Goal: Ask a question

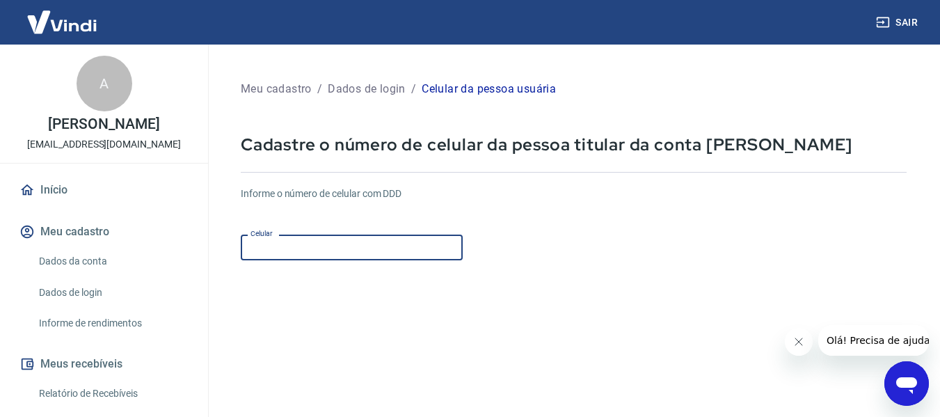
click at [271, 248] on input "Celular" at bounding box center [352, 247] width 222 height 26
type input "(11) 91341-2103"
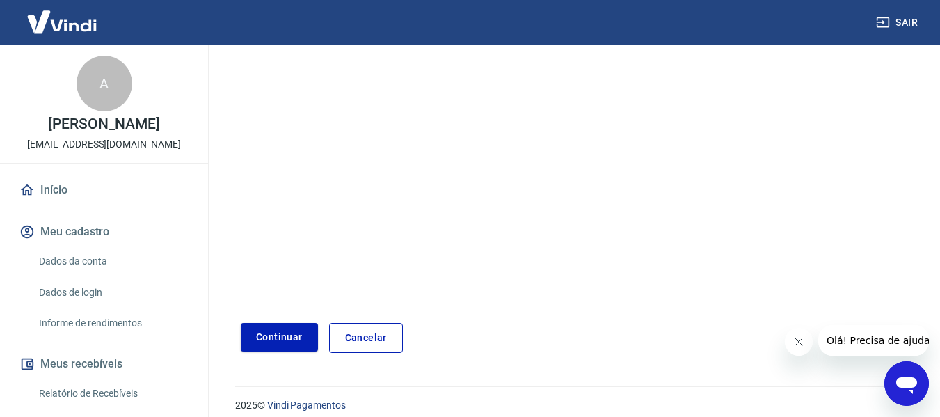
scroll to position [240, 0]
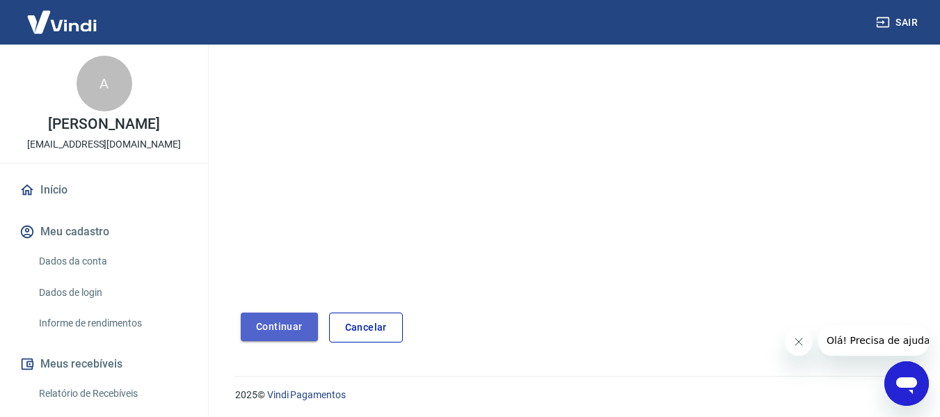
click at [296, 333] on button "Continuar" at bounding box center [279, 326] width 77 height 29
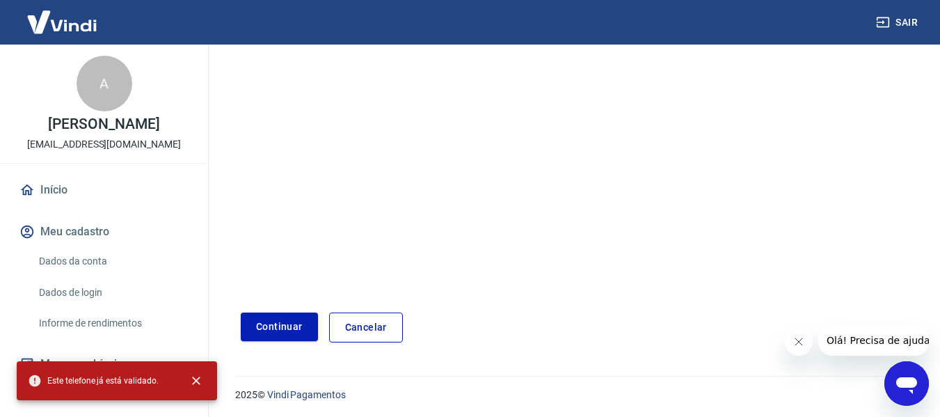
scroll to position [0, 0]
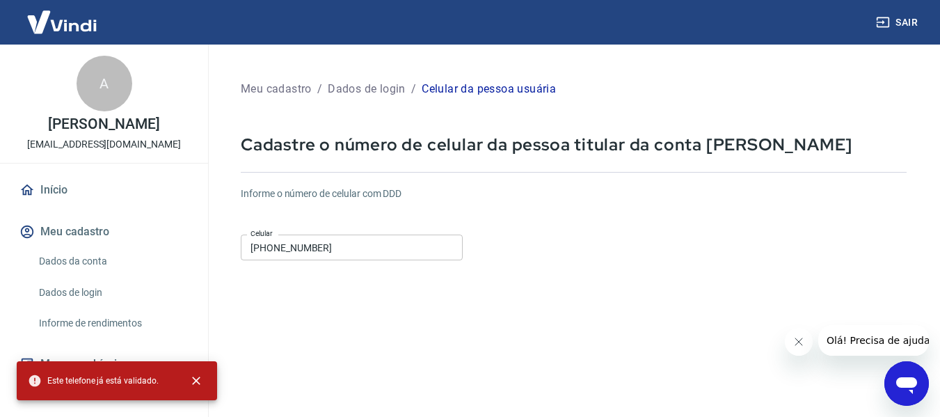
click at [45, 182] on link "Início" at bounding box center [104, 190] width 175 height 31
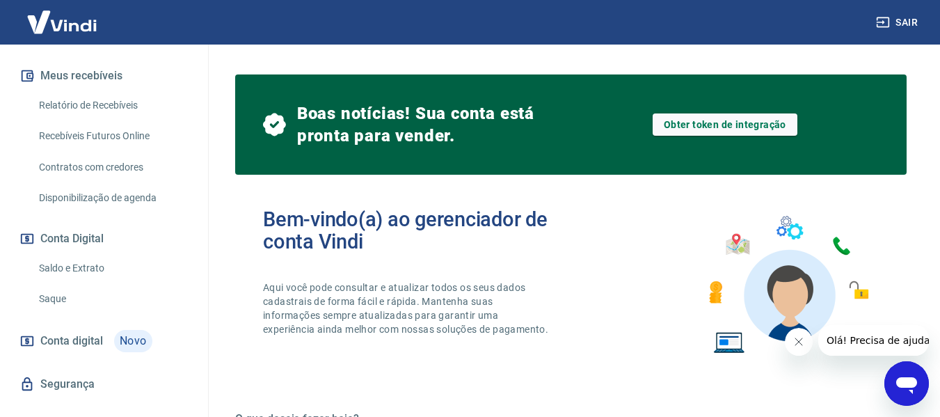
scroll to position [312, 0]
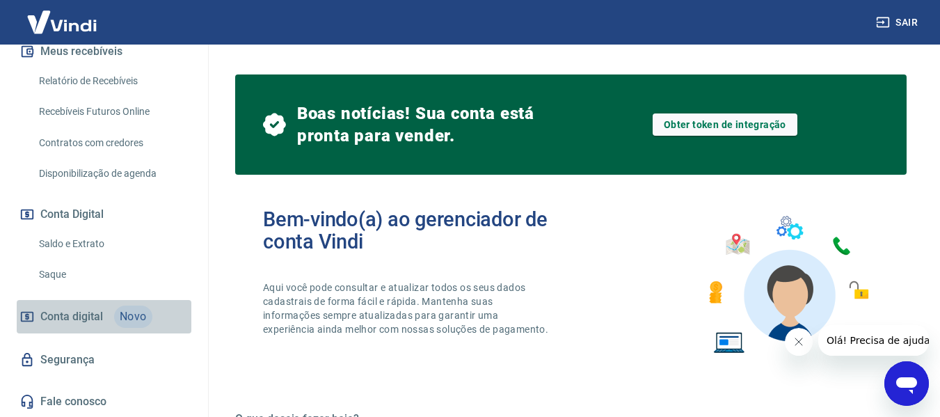
click at [123, 317] on span "Novo" at bounding box center [133, 316] width 38 height 22
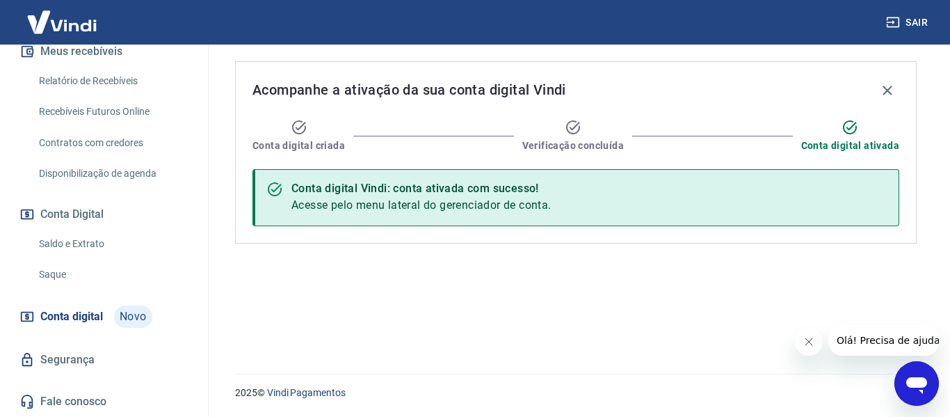
click at [153, 173] on link "Disponibilização de agenda" at bounding box center [112, 173] width 158 height 29
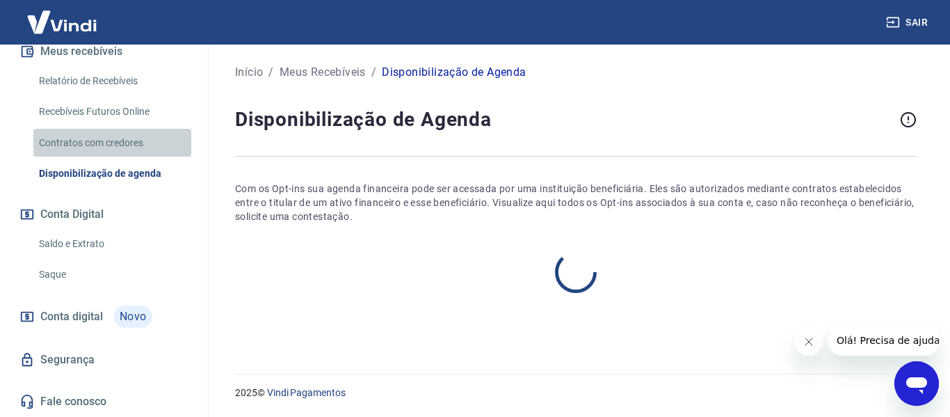
click at [135, 140] on link "Contratos com credores" at bounding box center [112, 143] width 158 height 29
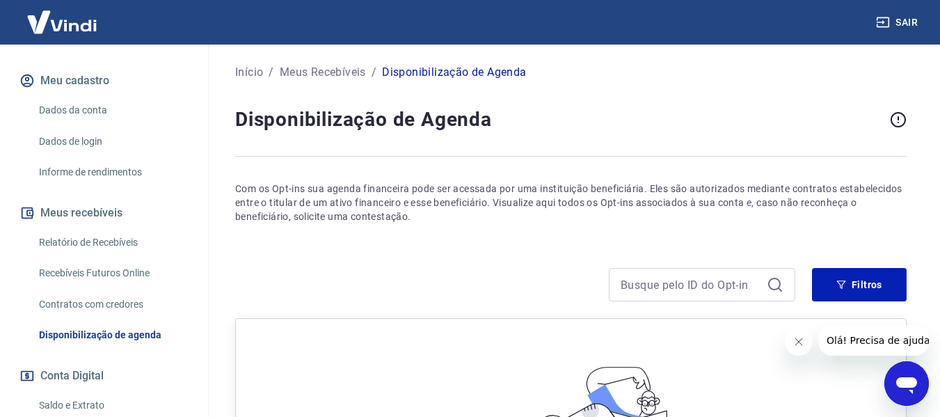
scroll to position [150, 0]
click at [122, 176] on link "Informe de rendimentos" at bounding box center [112, 173] width 158 height 29
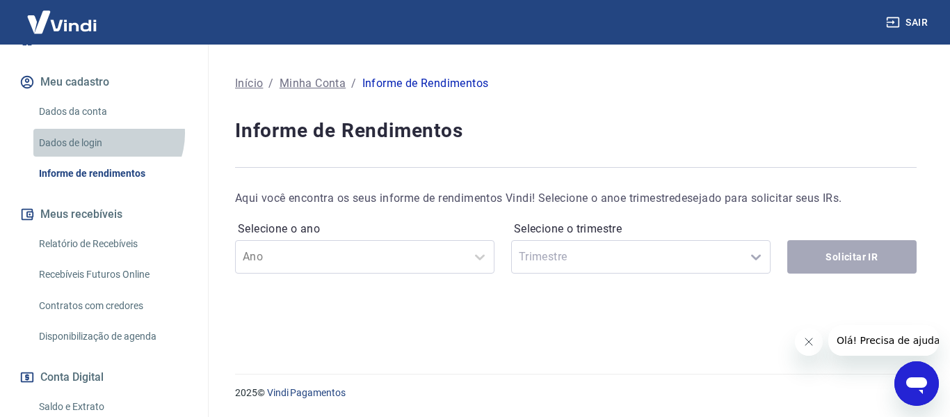
click at [106, 133] on link "Dados de login" at bounding box center [112, 143] width 158 height 29
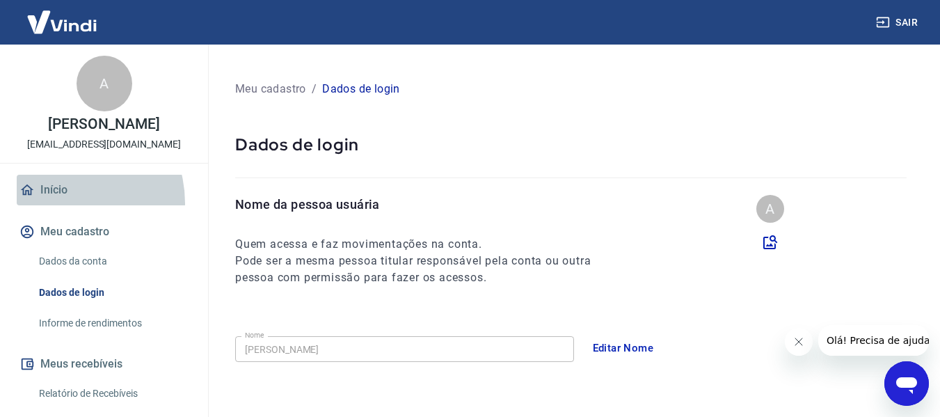
click at [60, 203] on link "Início" at bounding box center [104, 190] width 175 height 31
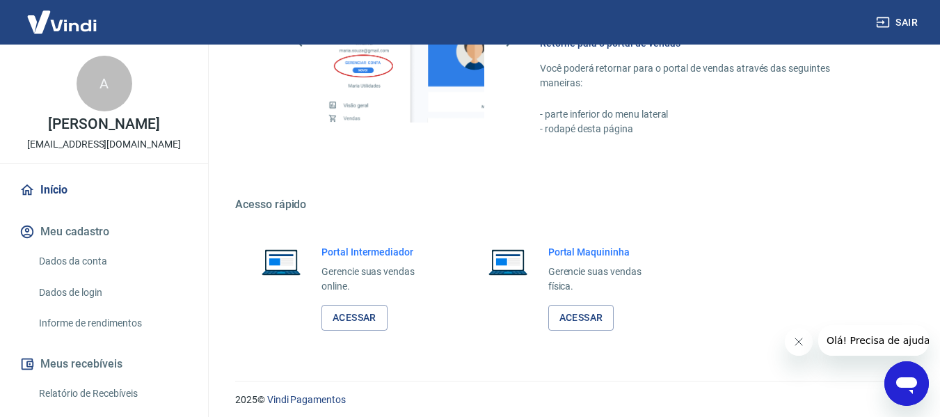
scroll to position [824, 0]
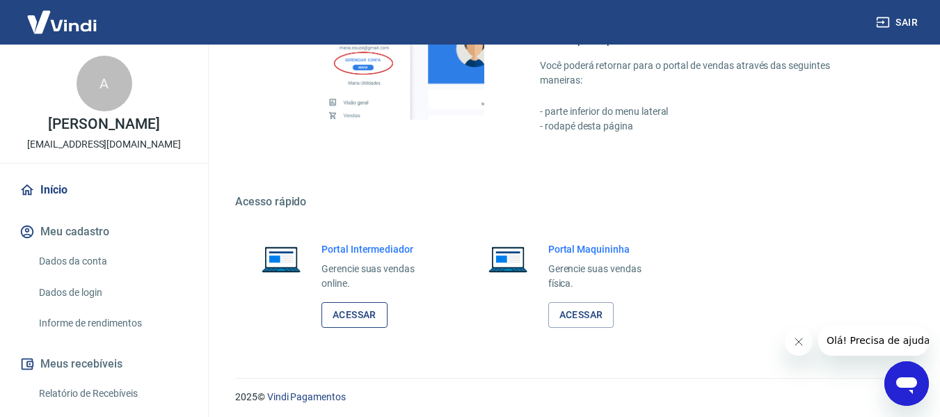
click at [375, 316] on link "Acessar" at bounding box center [354, 315] width 66 height 26
click at [922, 383] on div "Abrir janela de mensagens" at bounding box center [907, 384] width 42 height 42
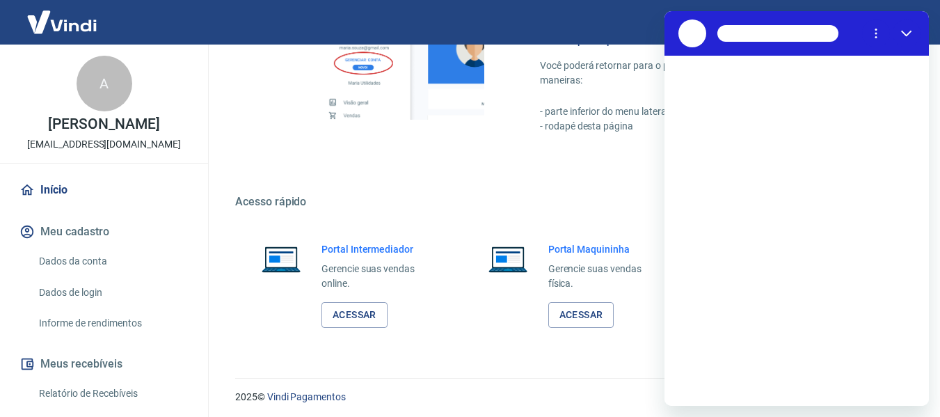
scroll to position [0, 0]
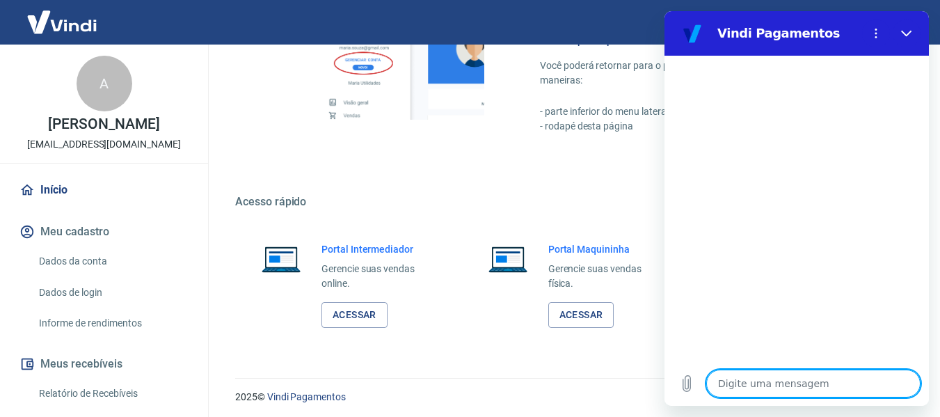
click at [763, 382] on textarea at bounding box center [813, 383] width 214 height 28
type textarea "P"
type textarea "x"
type textarea "Po"
type textarea "x"
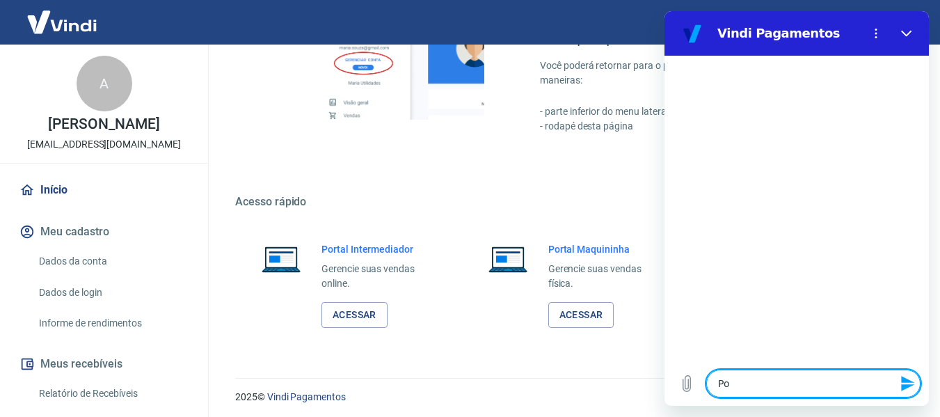
type textarea "Por"
type textarea "x"
type textarea "Por"
type textarea "x"
type textarea "Por f"
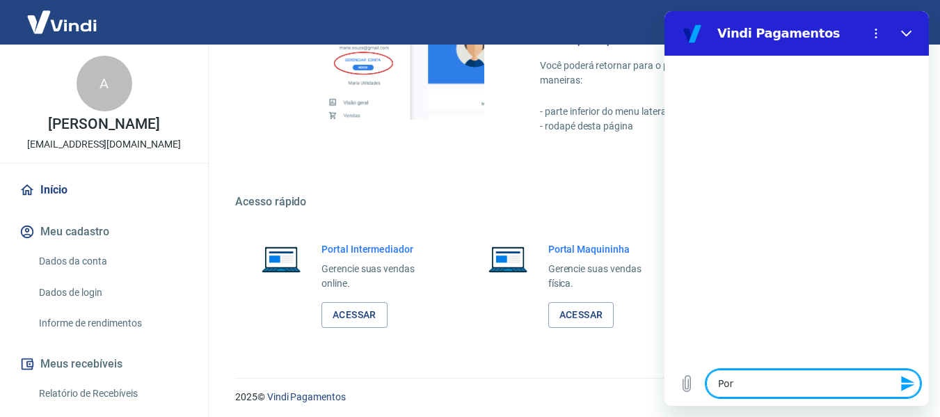
type textarea "x"
type textarea "Por fa"
type textarea "x"
type textarea "Por fav"
type textarea "x"
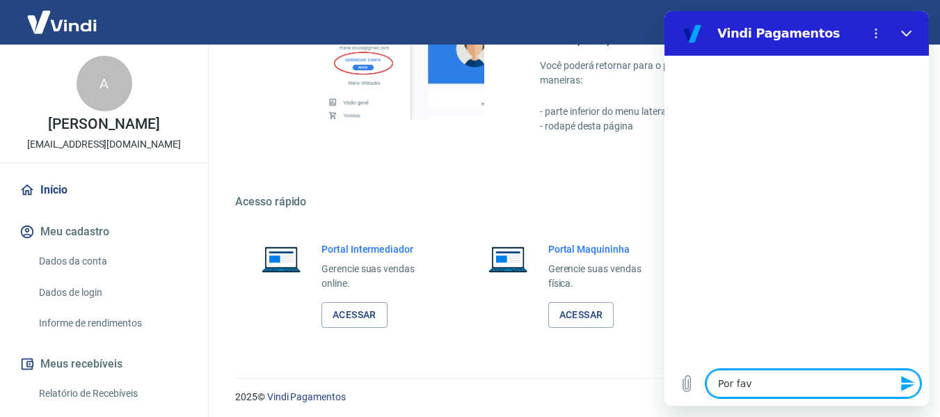
type textarea "Por favo"
type textarea "x"
type textarea "Por favor"
type textarea "x"
type textarea "Por favor,"
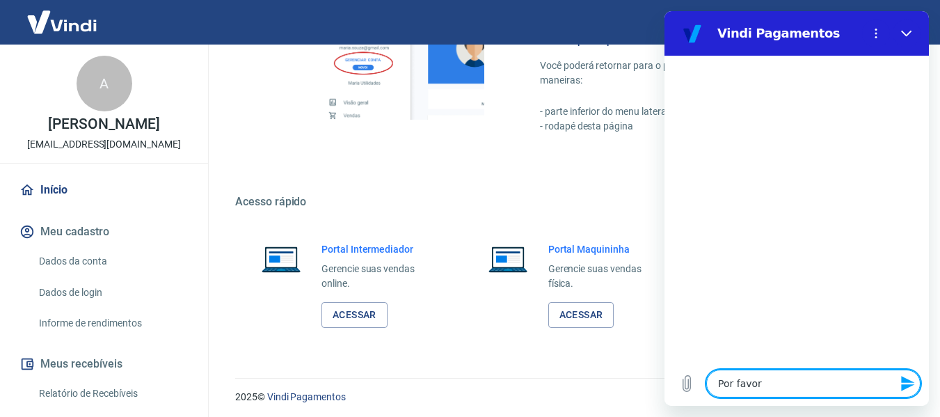
type textarea "x"
type textarea "Por favor,"
type textarea "x"
type textarea "Por favor, a"
type textarea "x"
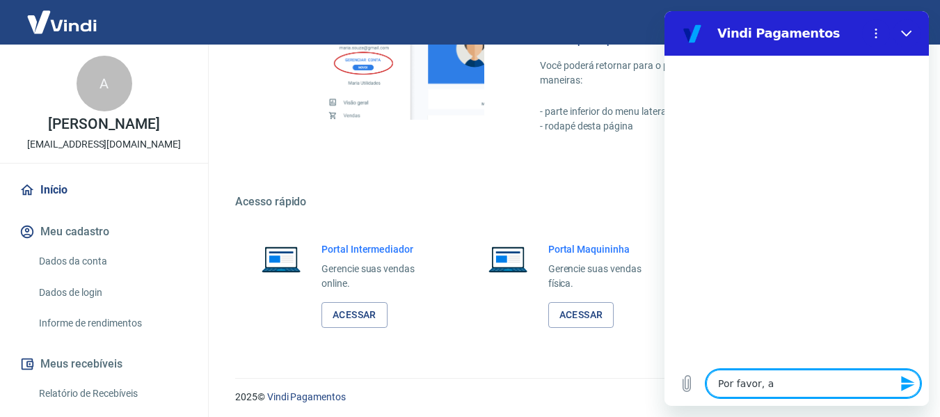
type textarea "Por favor, ai"
type textarea "x"
type textarea "Por favor, ail"
type textarea "x"
type textarea "Por favor, aili"
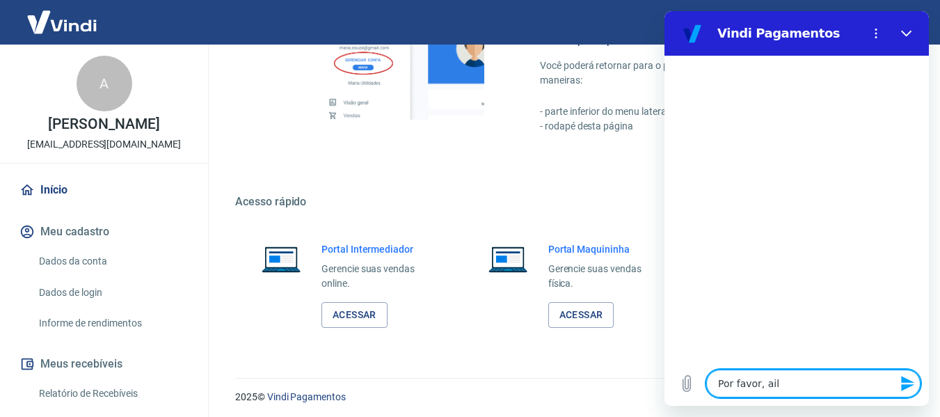
type textarea "x"
type textarea "Por favor, ailit"
type textarea "x"
type textarea "Por favor, ailite"
type textarea "x"
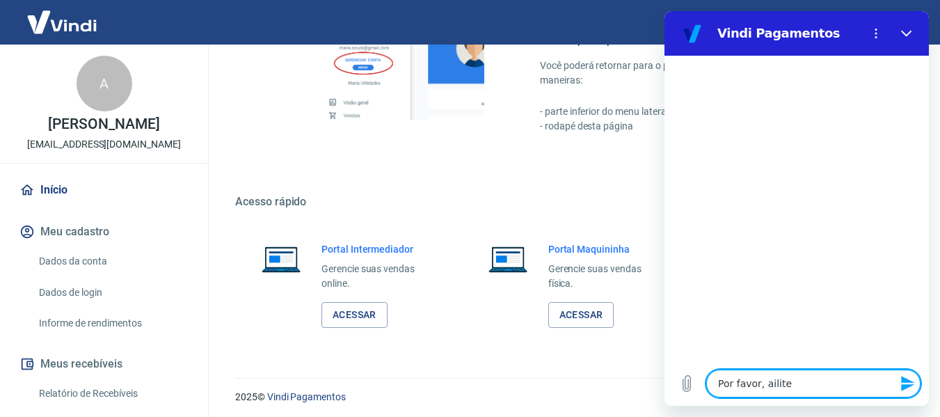
type textarea "Por favor, ailite"
type textarea "x"
type textarea "Por favor, ailite a"
type textarea "x"
type textarea "Por favor, ailite a"
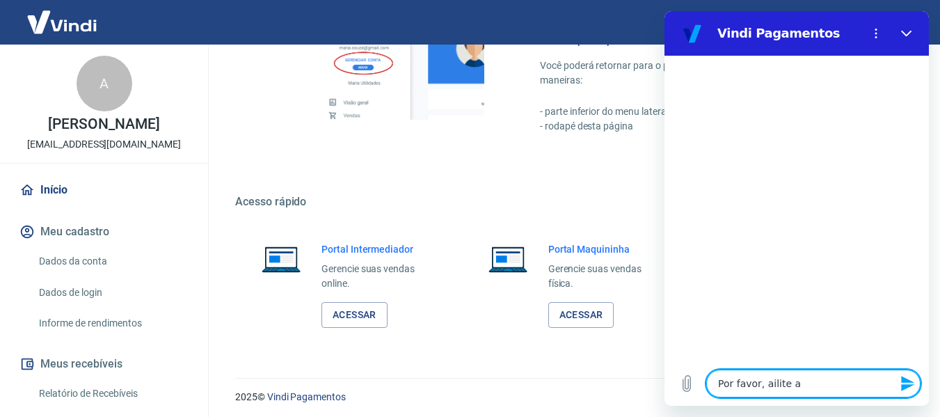
type textarea "x"
type textarea "Por favor, ailite a o"
type textarea "x"
type textarea "Por favor, ailite a op"
type textarea "x"
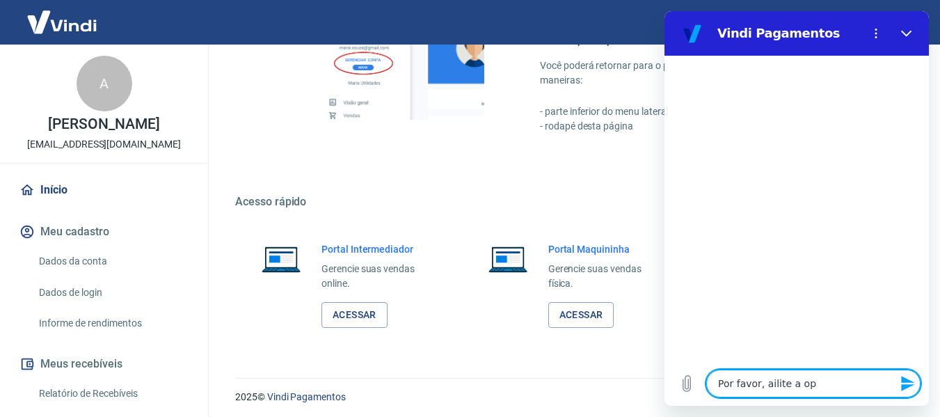
type textarea "Por favor, ailite a opç"
type textarea "x"
type textarea "Por favor, ailite a opçã"
type textarea "x"
type textarea "Por favor, ailite a opção"
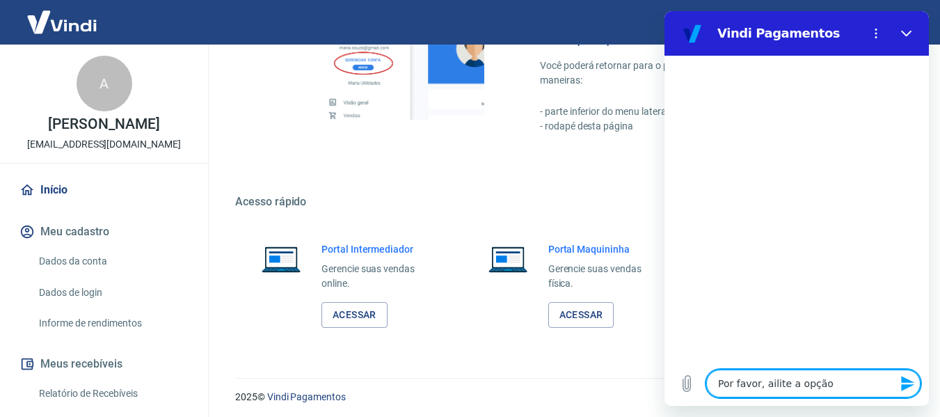
type textarea "x"
type textarea "Por favor, ailite a opção"
type textarea "x"
type textarea "Por favor, ailite a opção d"
type textarea "x"
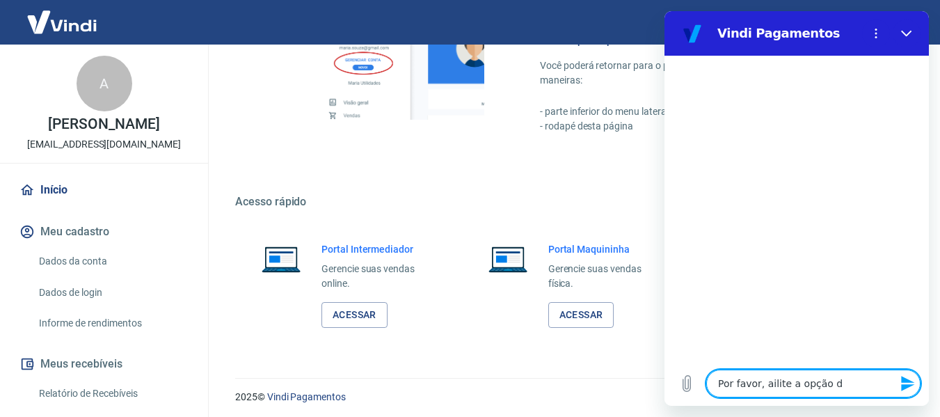
type textarea "Por favor, ailite a opção de"
type textarea "x"
type textarea "Por favor, ailite a opção de"
type textarea "x"
type textarea "Por favor, ailite a opção de p"
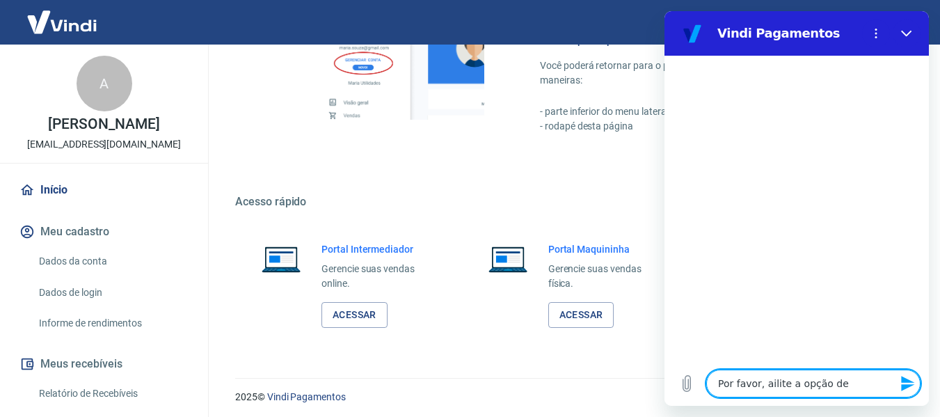
type textarea "x"
type textarea "Por favor, ailite a opção de pa"
type textarea "x"
type textarea "Por favor, ailite a opção de pag"
type textarea "x"
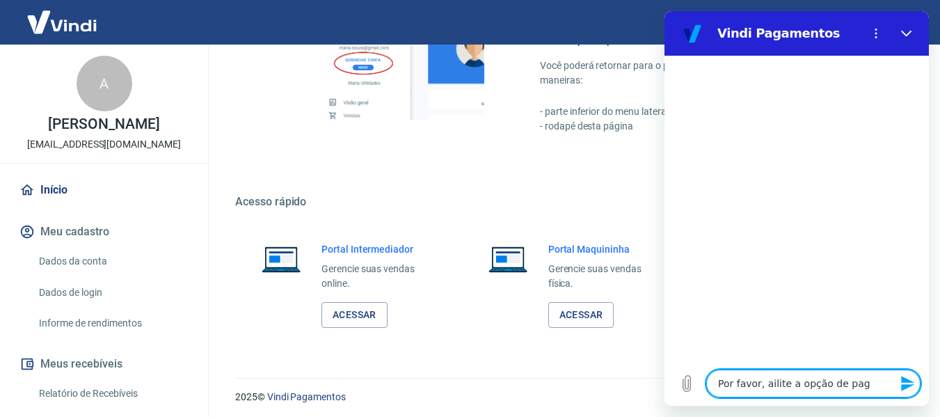
type textarea "Por favor, ailite a opção de paga"
type textarea "x"
type textarea "Por favor, ailite a opção de pagam"
type textarea "x"
type textarea "Por favor, ailite a opção de pagame"
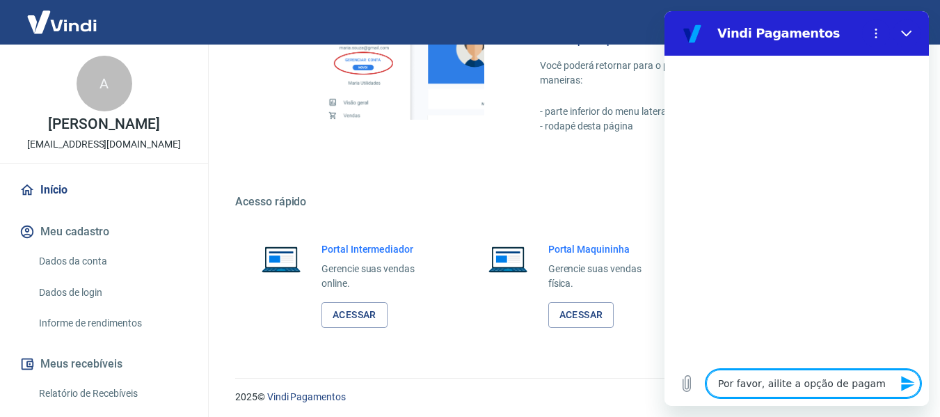
type textarea "x"
type textarea "Por favor, ailite a opção de pagamen"
type textarea "x"
type textarea "Por favor, ailite a opção de pagament"
type textarea "x"
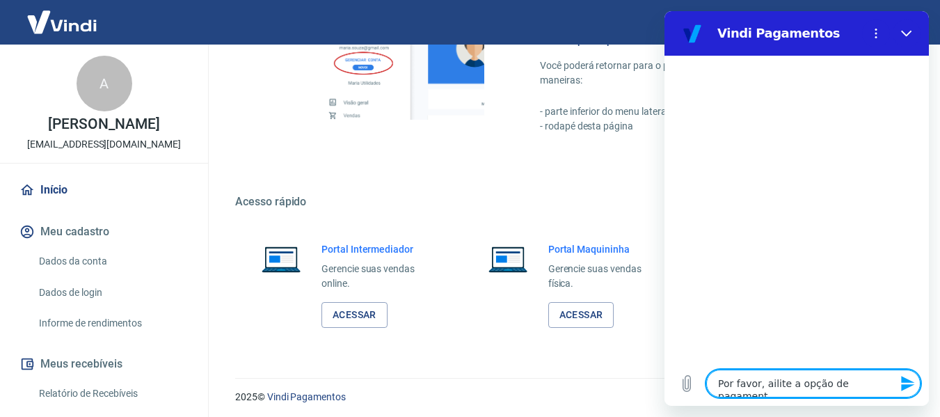
type textarea "Por favor, ailite a opção de pagamento"
type textarea "x"
type textarea "Por favor, ailite a opção de pagamento"
type textarea "x"
type textarea "Por favor, ailite a opção de pagamento c"
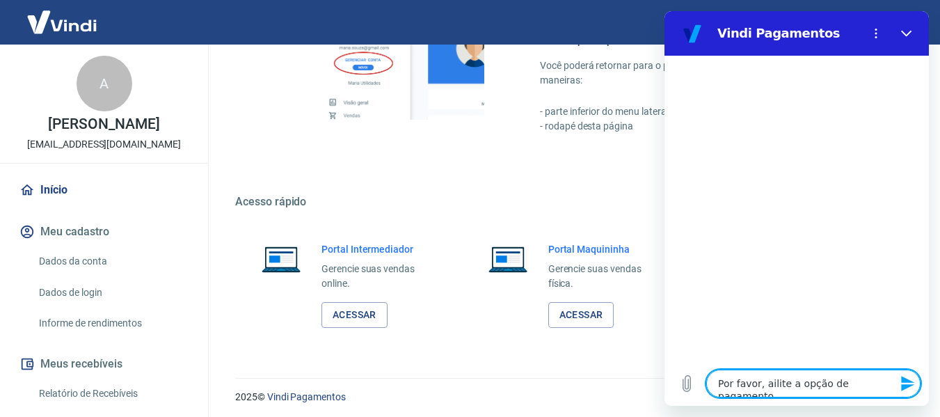
type textarea "x"
type textarea "Por favor, ailite a opção de pagamento co"
type textarea "x"
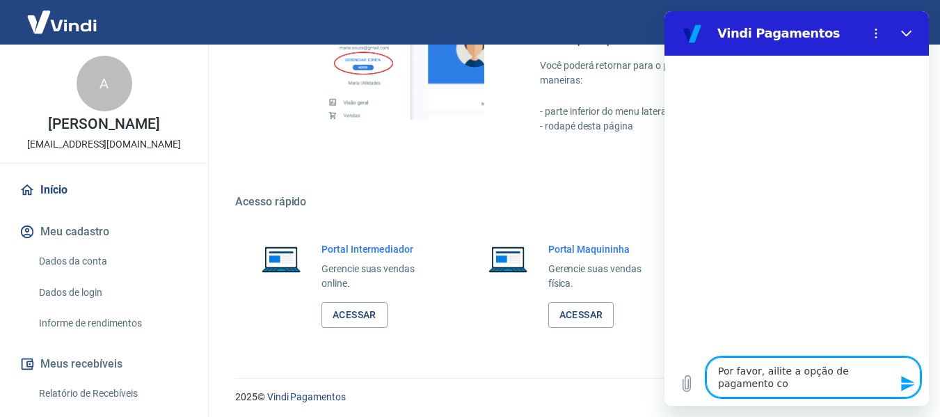
type textarea "Por favor, ailite a opção de pagamento com"
type textarea "x"
type textarea "Por favor, ailite a opção de pagamento com"
type textarea "x"
type textarea "Por favor, ailite a opção de pagamento com j"
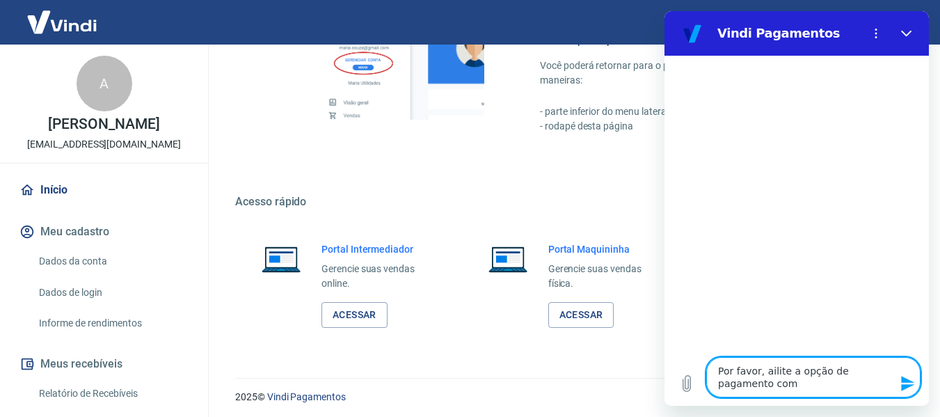
type textarea "x"
type textarea "Por favor, ailite a opção de pagamento com ju"
type textarea "x"
type textarea "Por favor, ailite a opção de pagamento com jur"
type textarea "x"
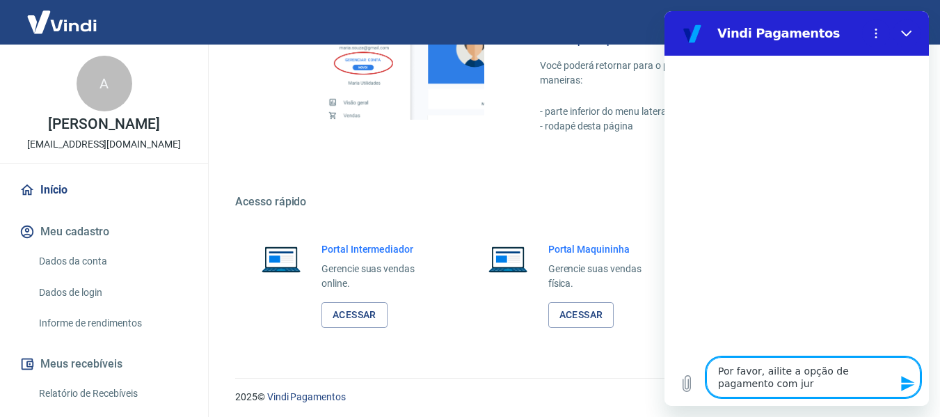
type textarea "Por favor, ailite a opção de pagamento com juro"
type textarea "x"
type textarea "Por favor, ailite a opção de pagamento com juros"
type textarea "x"
type textarea "Por favor, ailite a opção de pagamento com juros"
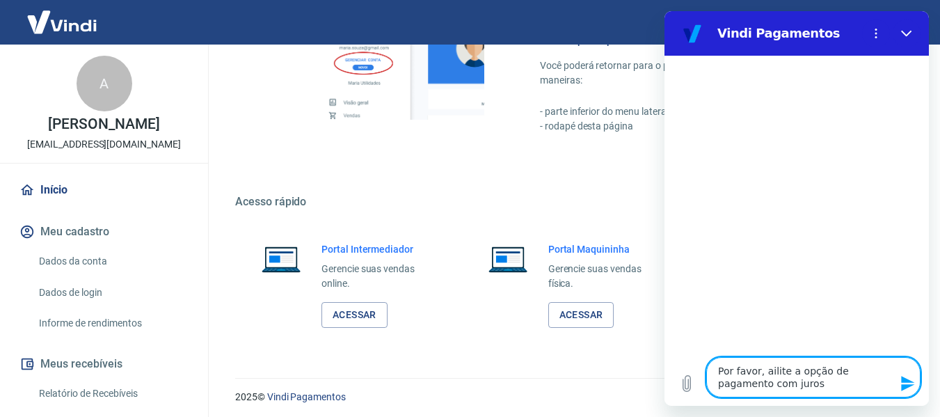
type textarea "x"
type textarea "Por favor, ailite a opção de pagamento com juros p"
type textarea "x"
type textarea "Por favor, ailite a opção de pagamento com juros pa"
type textarea "x"
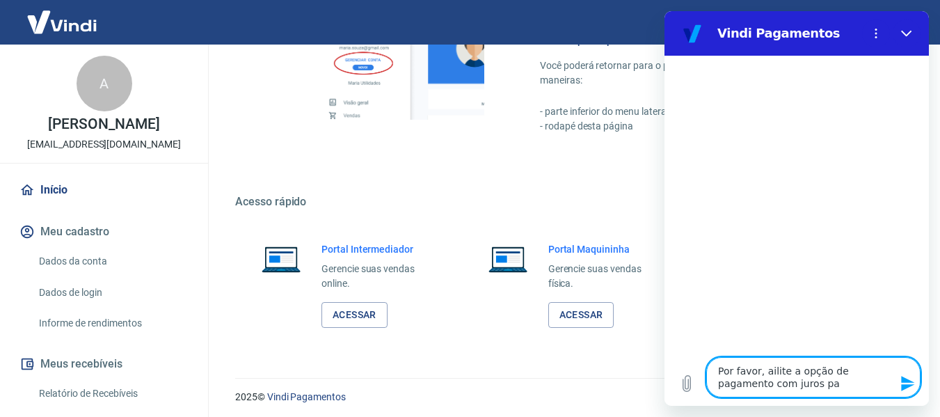
type textarea "Por favor, ailite a opção de pagamento com juros par"
type textarea "x"
type textarea "Por favor, ailite a opção de pagamento com juros para"
type textarea "x"
type textarea "Por favor, ailite a opção de pagamento com juros para"
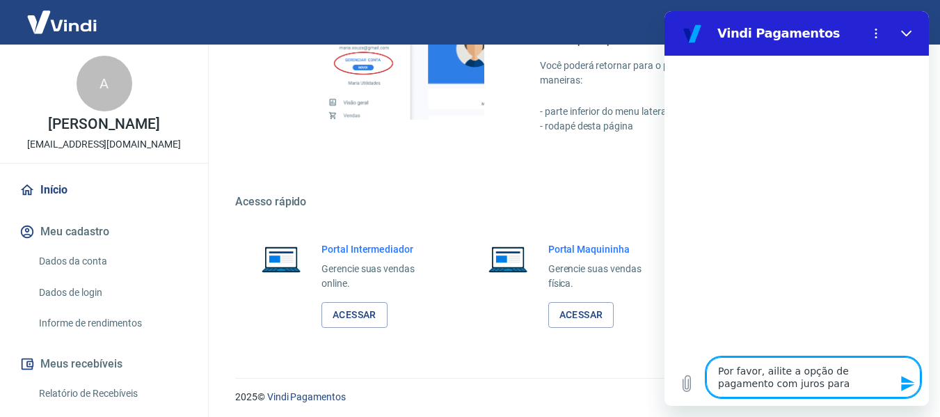
type textarea "x"
type textarea "Por favor, ailite a opção de pagamento com juros para e"
type textarea "x"
type textarea "Por favor, ailite a opção de pagamento com juros para eu"
type textarea "x"
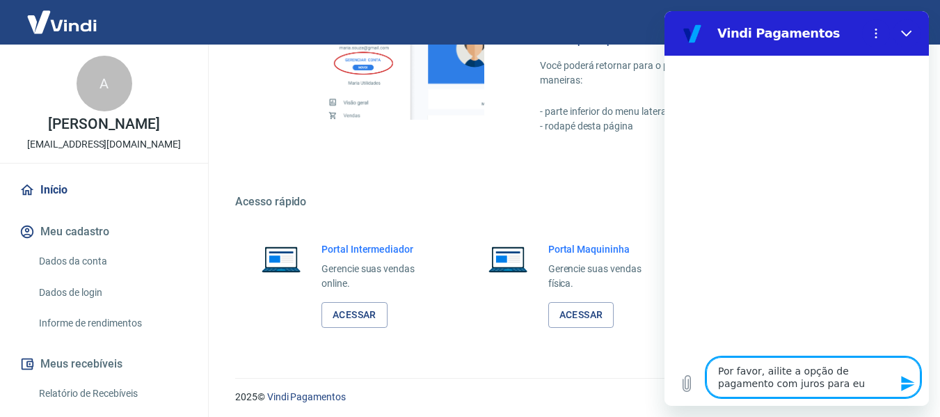
type textarea "Por favor, ailite a opção de pagamento com juros para eu"
type textarea "x"
type textarea "Por favor, ailite a opção de pagamento com juros para eu e"
type textarea "x"
type textarea "Por favor, ailite a opção de pagamento com juros para eu ex"
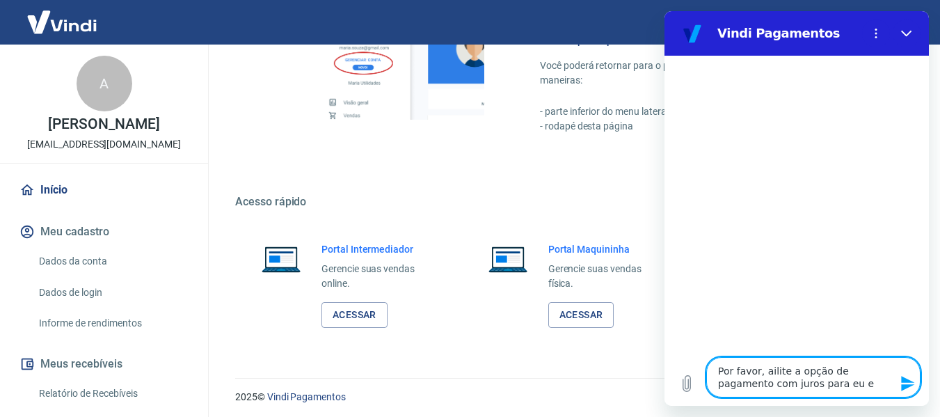
type textarea "x"
type textarea "Por favor, ailite a opção de pagamento com juros para eu exp"
type textarea "x"
type textarea "Por favor, ailite a opção de pagamento com juros para eu expo"
type textarea "x"
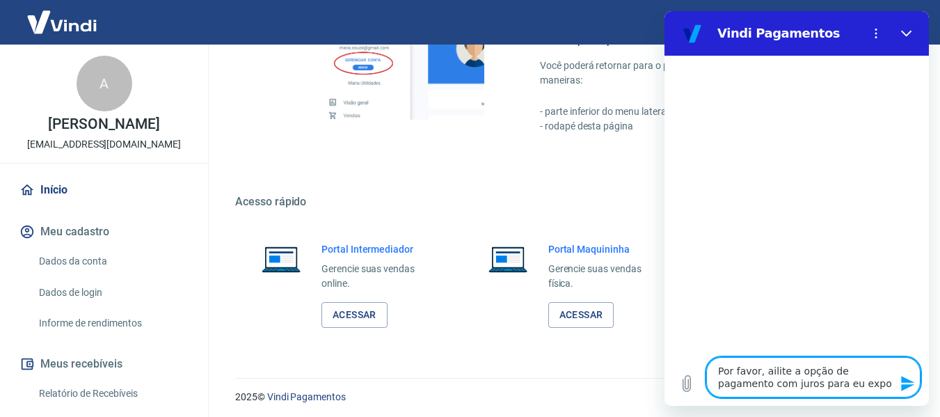
type textarea "Por favor, ailite a opção de pagamento com juros para eu expor"
type textarea "x"
type textarea "Por favor, ailite a opção de pagamento com juros para eu export"
type textarea "x"
type textarea "Por favor, ailite a opção de pagamento com juros para eu exporta"
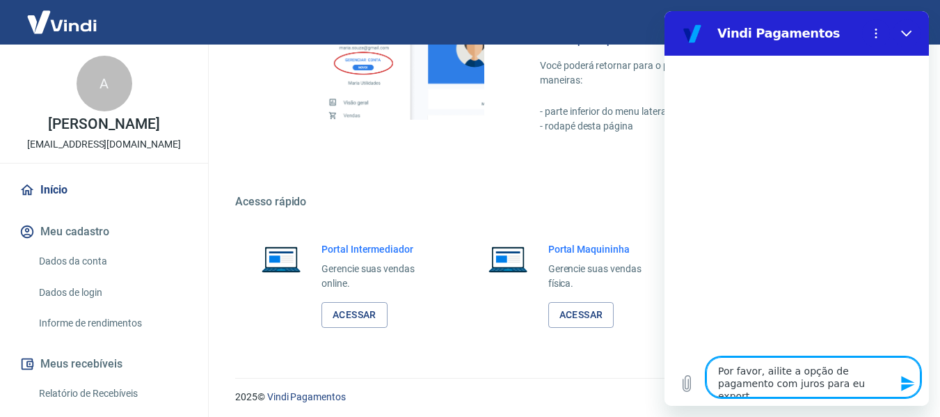
type textarea "x"
type textarea "Por favor, ailite a opção de pagamento com juros para eu exportar"
type textarea "x"
type textarea "Por favor, ailite a opção de pagamento com juros para eu exportar"
type textarea "x"
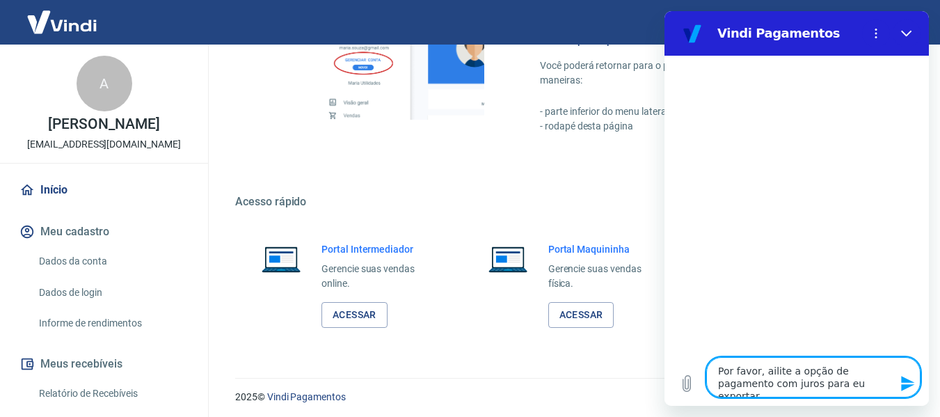
type textarea "Por favor, ailite a opção de pagamento com juros para eu exportar i"
type textarea "x"
type textarea "Por favor, ailite a opção de pagamento com juros para eu exportar in"
type textarea "x"
type textarea "Por favor, ailite a opção de pagamento com juros para eu exportar inh"
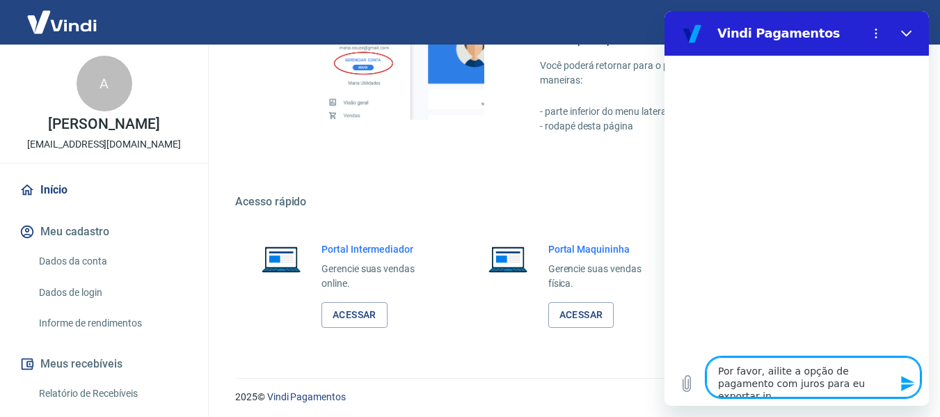
type textarea "x"
type textarea "Por favor, ailite a opção de pagamento com juros para eu exportar inha"
type textarea "x"
type textarea "Por favor, ailite a opção de pagamento com juros para eu exportar inha"
type textarea "x"
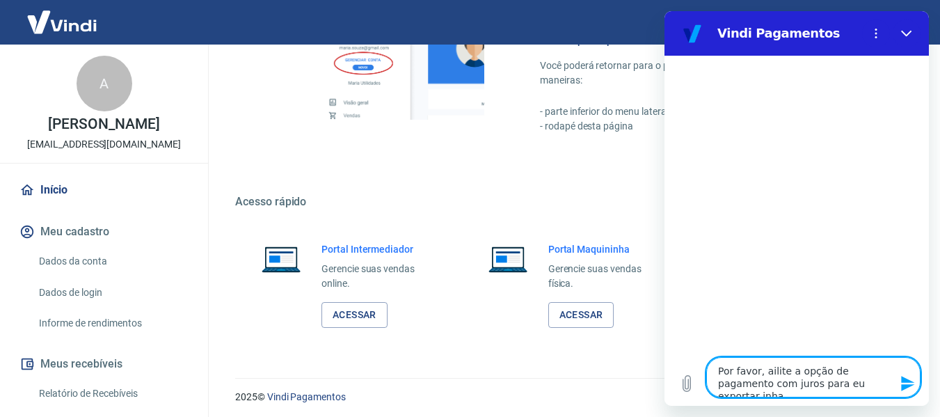
type textarea "Por favor, ailite a opção de pagamento com juros para eu exportar inha t"
type textarea "x"
type textarea "Por favor, ailite a opção de pagamento com juros para eu exportar inha ta"
type textarea "x"
type textarea "Por favor, ailite a opção de pagamento com juros para eu exportar inha tab"
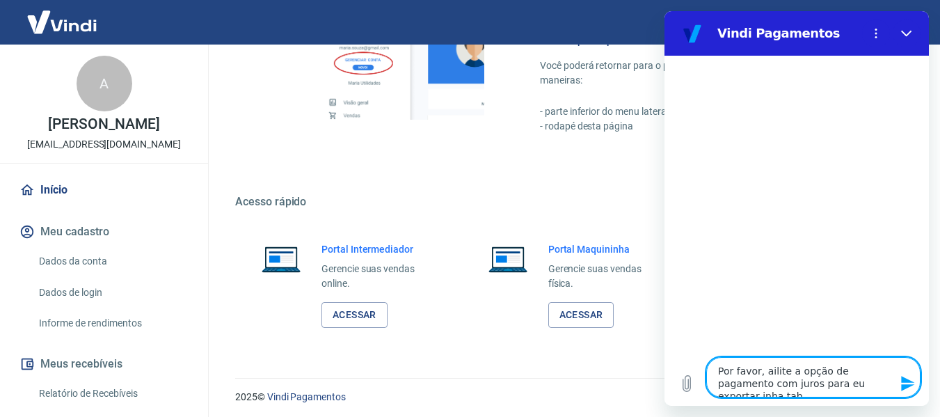
type textarea "x"
type textarea "Por favor, ailite a opção de pagamento com juros para eu exportar inha tabe"
type textarea "x"
type textarea "Por favor, ailite a opção de pagamento com juros para eu exportar inha tabel"
type textarea "x"
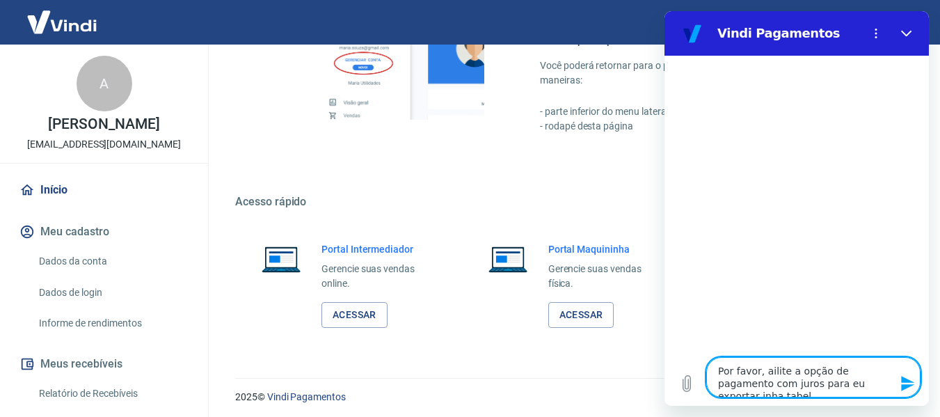
type textarea "Por favor, ailite a opção de pagamento com juros para eu exportar inha tabela"
type textarea "x"
type textarea "Por favor, ailite a opção de pagamento com juros para eu exportar inha tabela"
type textarea "x"
type textarea "Por favor, ailite a opção de pagamento com juros para eu exportar inha tabela d"
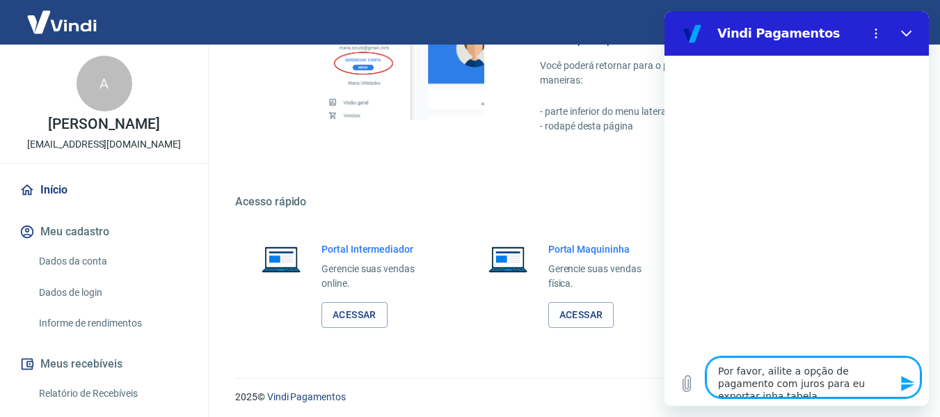
type textarea "x"
type textarea "Por favor, ailite a opção de pagamento com juros para eu exportar inha tabela de"
type textarea "x"
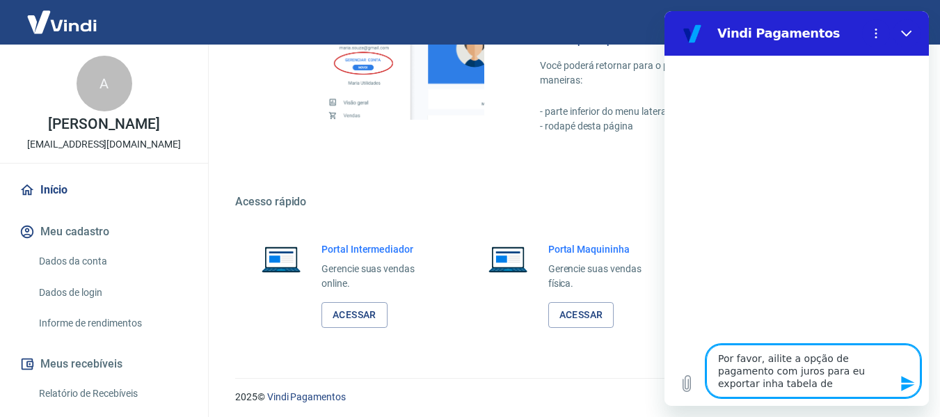
type textarea "Por favor, ailite a opção de pagamento com juros para eu exportar inha tabela de"
type textarea "x"
type textarea "Por favor, ailite a opção de pagamento com juros para eu exportar inha tabela d…"
type textarea "x"
type textarea "Por favor, ailite a opção de pagamento com juros para eu exportar inha tabela d…"
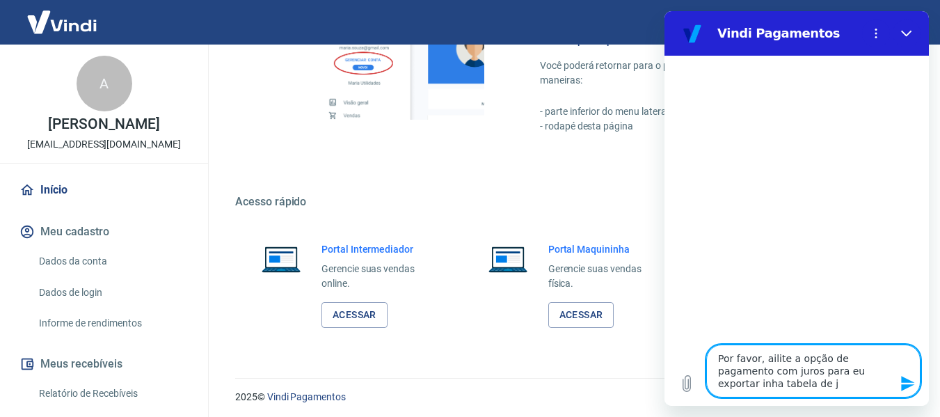
type textarea "x"
type textarea "Por favor, ailite a opção de pagamento com juros para eu exportar inha tabela d…"
type textarea "x"
type textarea "Por favor, ailite a opção de pagamento com juros para eu exportar inha tabela d…"
type textarea "x"
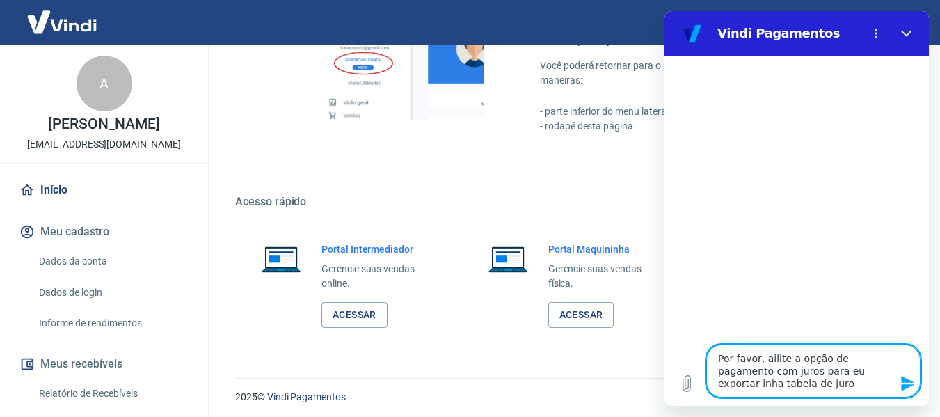
type textarea "Por favor, ailite a opção de pagamento com juros para eu exportar inha tabela d…"
type textarea "x"
type textarea "Por favor, ailite a opção de pagamento com juros para eu exportar inha tabela d…"
type textarea "x"
type textarea "Por favor, ailite a opção de pagamento com juros para eu exportar inha tabela d…"
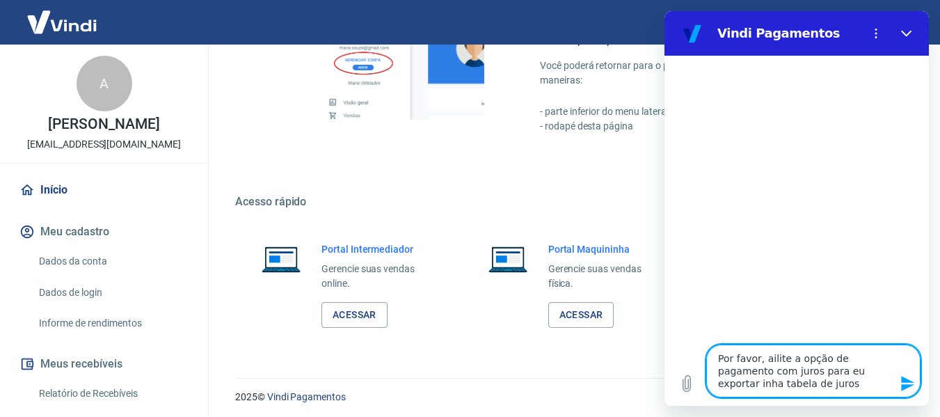
type textarea "x"
type textarea "Por favor, ailite a opção de pagamento com juros para eu exportar inha tabela d…"
type textarea "x"
type textarea "Por favor, ailite a opção de pagamento com juros para eu exportar inha tabela d…"
type textarea "x"
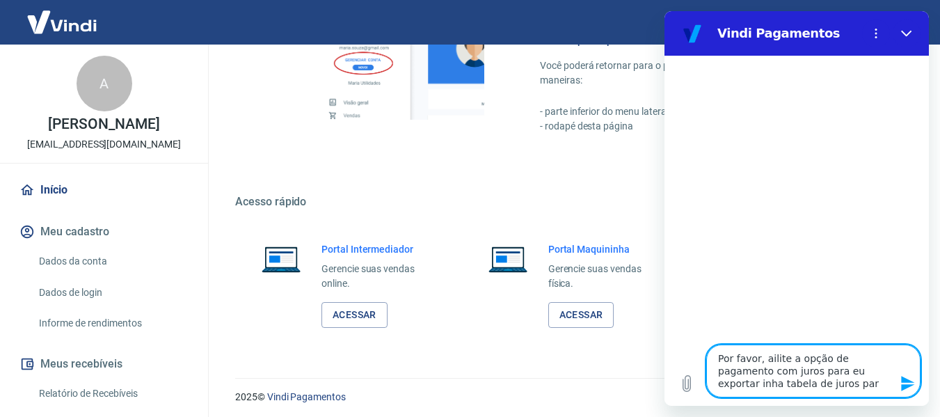
type textarea "Por favor, ailite a opção de pagamento com juros para eu exportar inha tabela d…"
type textarea "x"
type textarea "Por favor, ailite a opção de pagamento com juros para eu exportar inha tabela d…"
type textarea "x"
type textarea "Por favor, ailite a opção de pagamento com juros para eu exportar inha tabela d…"
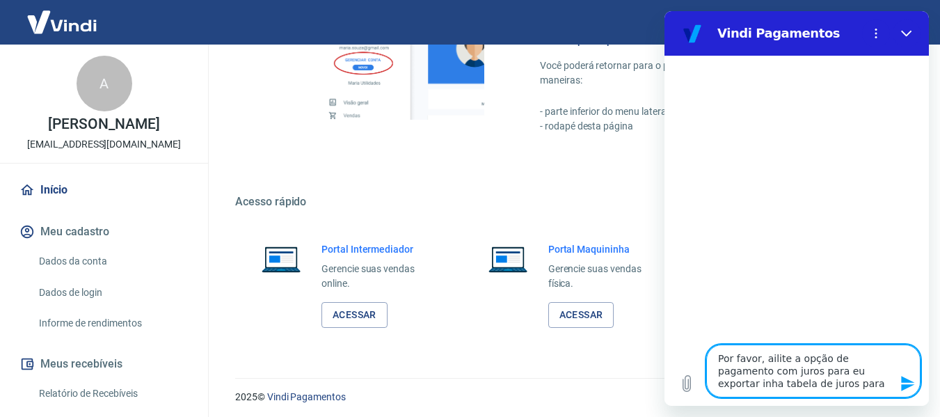
type textarea "x"
type textarea "Por favor, ailite a opção de pagamento com juros para eu exportar inha tabela d…"
type textarea "x"
type textarea "Por favor, ailite a opção de pagamento com juros para eu exportar inha tabela d…"
type textarea "x"
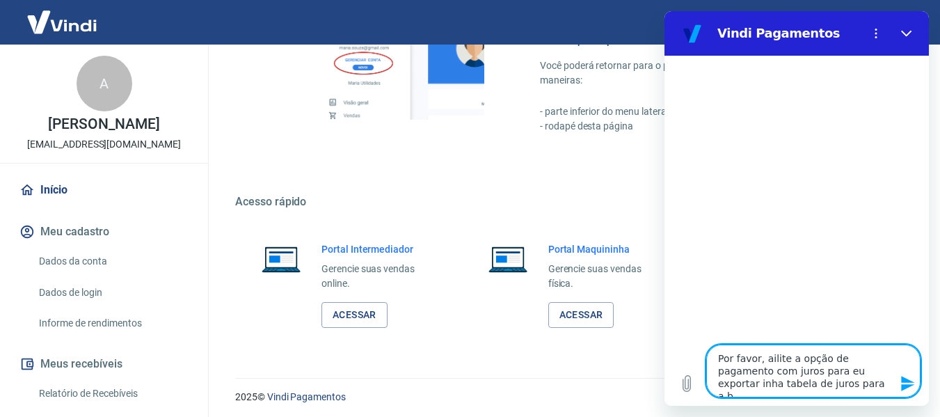
type textarea "Por favor, ailite a opção de pagamento com juros para eu exportar inha tabela d…"
type textarea "x"
type textarea "Por favor, ailite a opção de pagamento com juros para eu exportar inha tabela d…"
type textarea "x"
type textarea "Por favor, ailite a opção de pagamento com juros para eu exportar inha tabela d…"
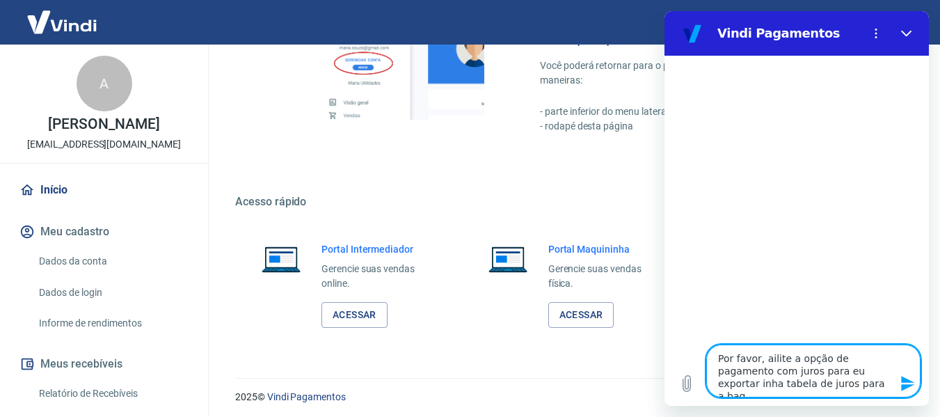
type textarea "x"
type textarea "Por favor, ailite a opção de pagamento com juros para eu exportar inha tabela d…"
type textarea "x"
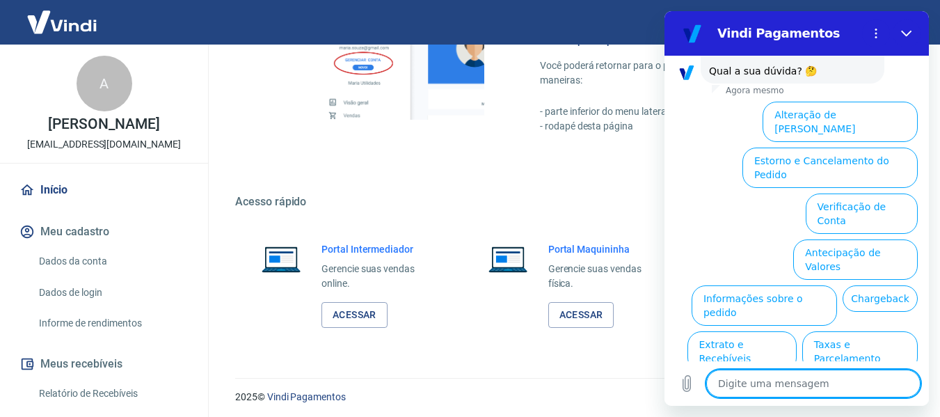
scroll to position [153, 0]
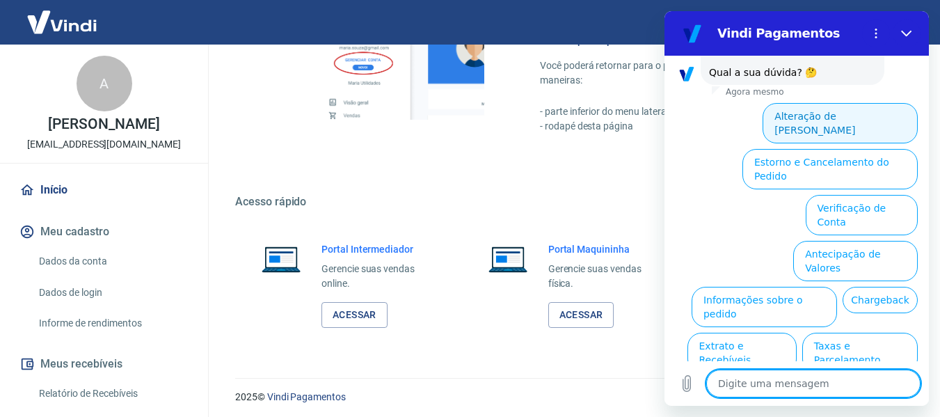
click at [868, 103] on button "Alteração de Dados Cadastrais" at bounding box center [840, 123] width 155 height 40
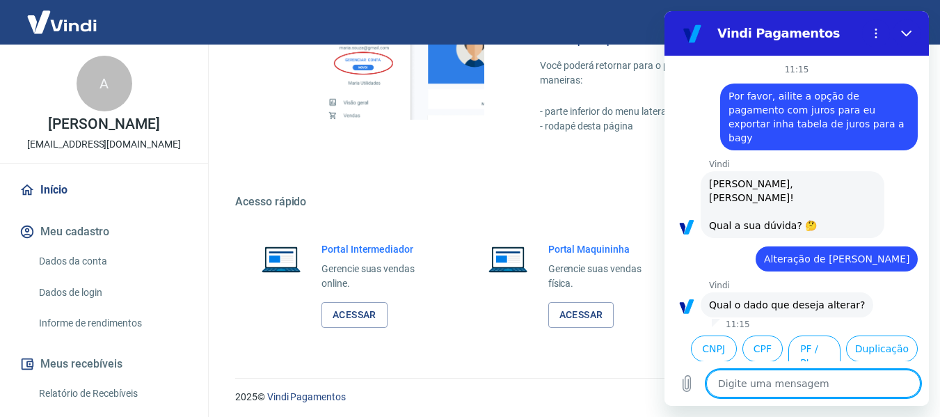
scroll to position [104, 0]
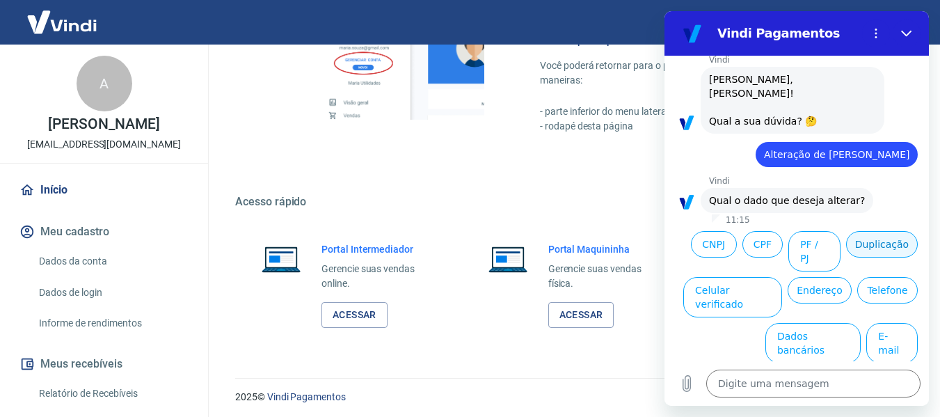
click at [846, 250] on button "Duplicação" at bounding box center [882, 244] width 72 height 26
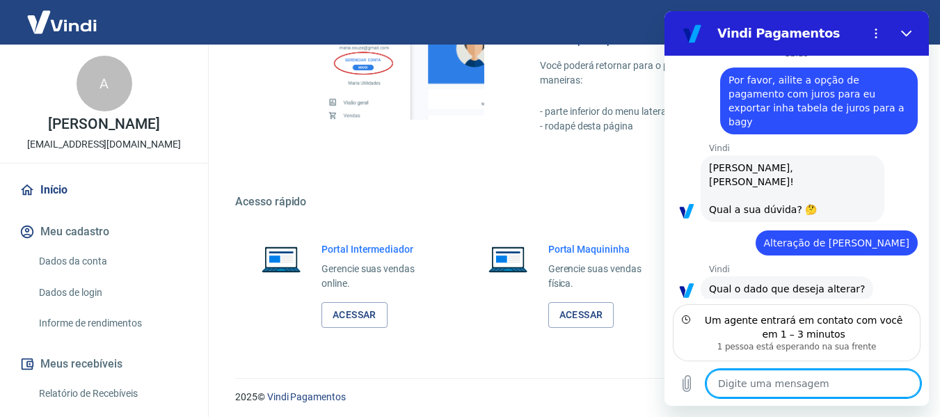
scroll to position [0, 0]
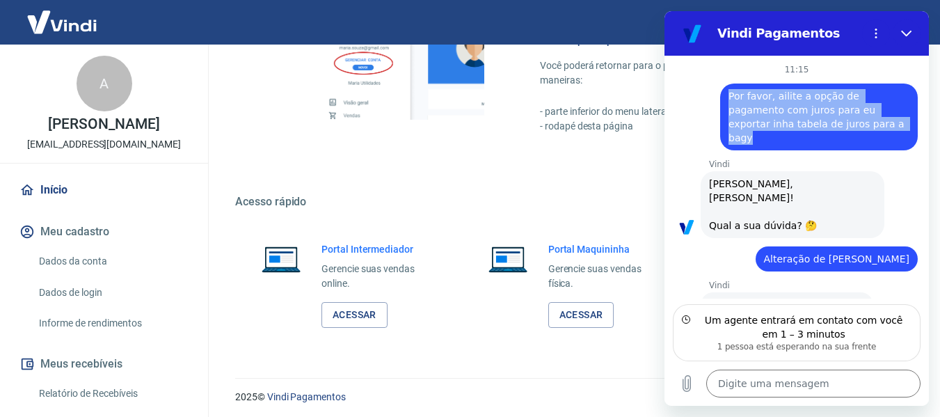
drag, startPoint x: 815, startPoint y: 124, endPoint x: 699, endPoint y: 88, distance: 122.4
click at [699, 88] on div "diz: Por favor, ailite a opção de pagamento com juros para eu exportar inha tab…" at bounding box center [790, 112] width 253 height 75
copy span "Por favor, ailite a opção de pagamento com juros para eu exportar inha tabela d…"
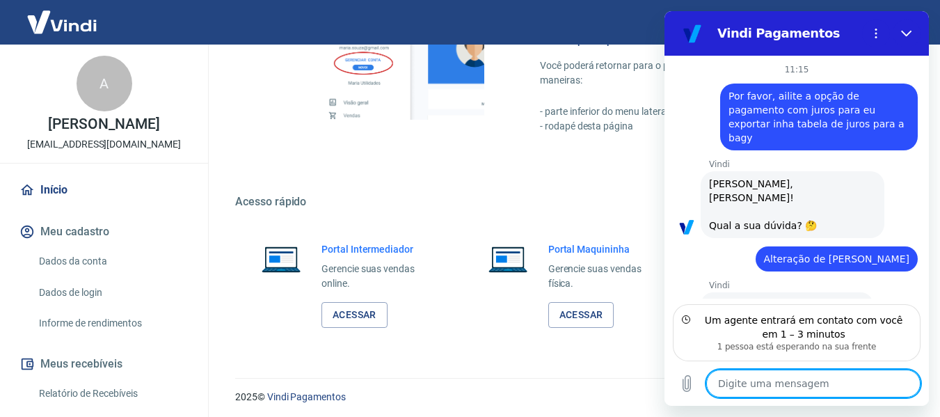
click at [797, 382] on textarea at bounding box center [813, 383] width 214 height 28
paste textarea "Por favor, ailite a opção de pagamento com juros para eu exportar inha tabela d…"
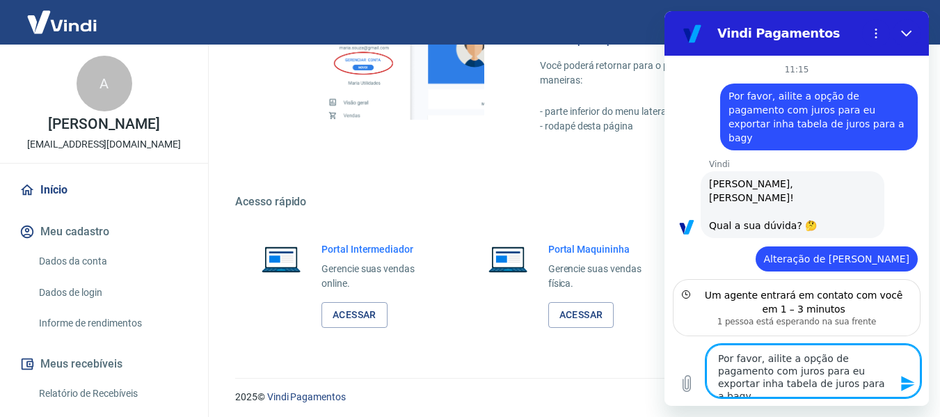
click at [781, 356] on textarea "Por favor, ailite a opção de pagamento com juros para eu exportar inha tabela d…" at bounding box center [813, 370] width 214 height 53
click at [786, 370] on textarea "Por favor, ative a opção de pagamento com juros para eu exportar inha tabela de…" at bounding box center [813, 370] width 214 height 53
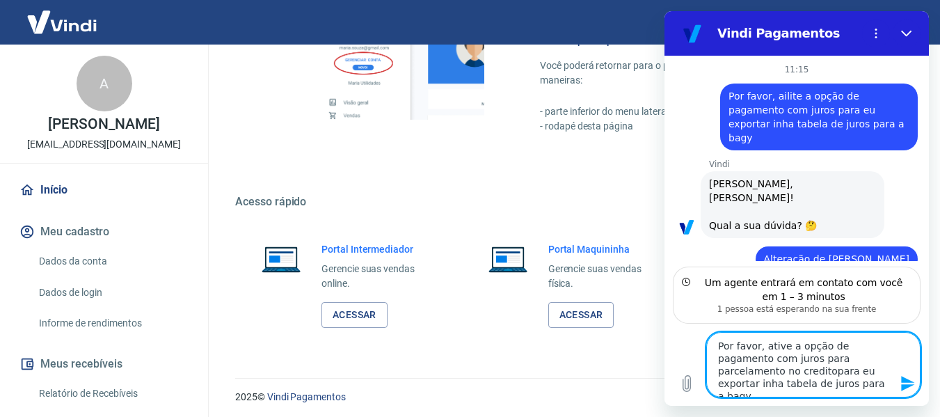
click at [824, 369] on textarea "Por favor, ative a opção de pagamento com juros para parcelamento no creditopar…" at bounding box center [813, 364] width 214 height 65
click at [824, 371] on textarea "Por favor, ative a opção de pagamento com juros para parcelamento no creditopar…" at bounding box center [813, 364] width 214 height 65
click at [836, 384] on textarea "Por favor, ative a opção de pagamento com juros para parcelamento no creditopar…" at bounding box center [813, 364] width 214 height 65
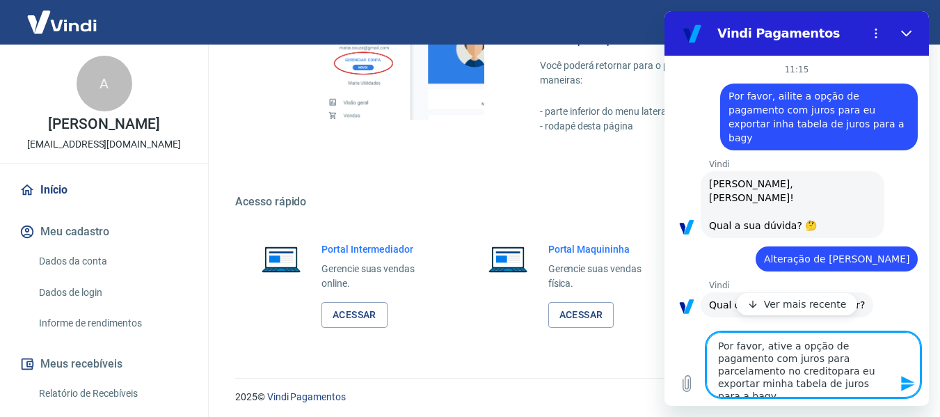
click at [798, 308] on p "Ver mais recente" at bounding box center [805, 304] width 83 height 14
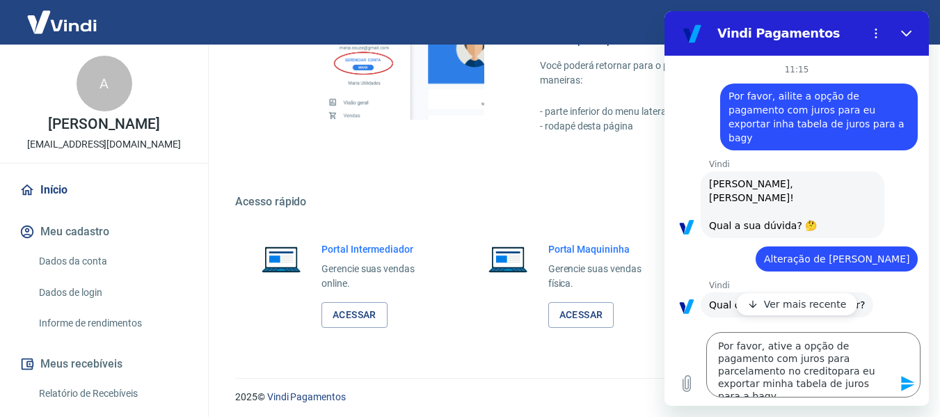
scroll to position [166, 0]
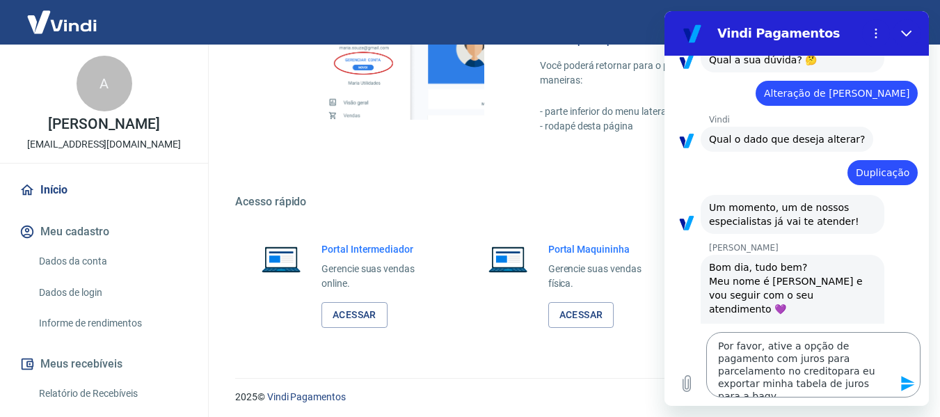
click at [822, 369] on textarea "Por favor, ative a opção de pagamento com juros para parcelamento no creditopar…" at bounding box center [813, 364] width 214 height 65
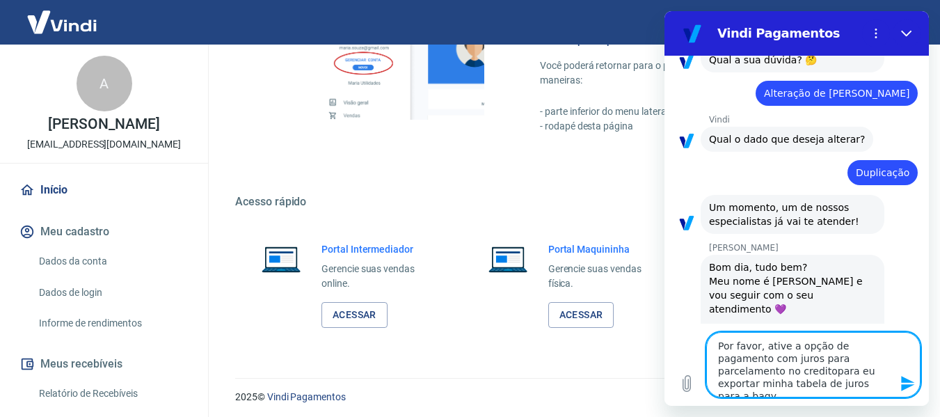
click at [722, 346] on textarea "Por favor, ative a opção de pagamento com juros para parcelamento no creditopar…" at bounding box center [813, 364] width 214 height 65
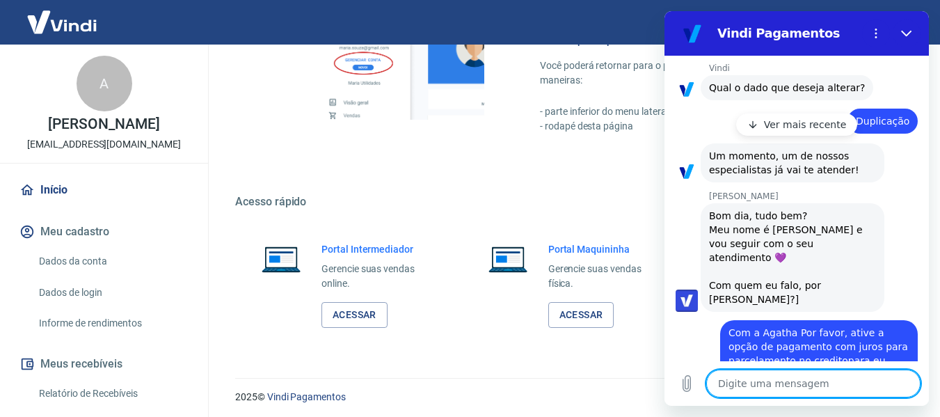
scroll to position [263, 0]
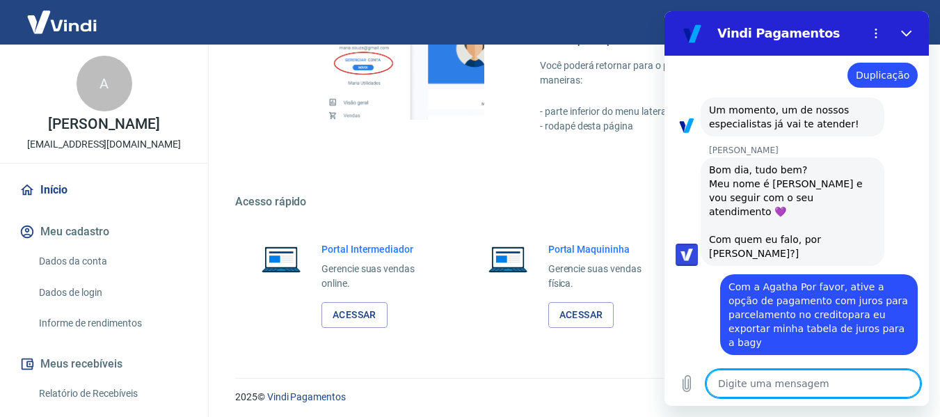
click at [797, 385] on textarea at bounding box center [813, 383] width 214 height 28
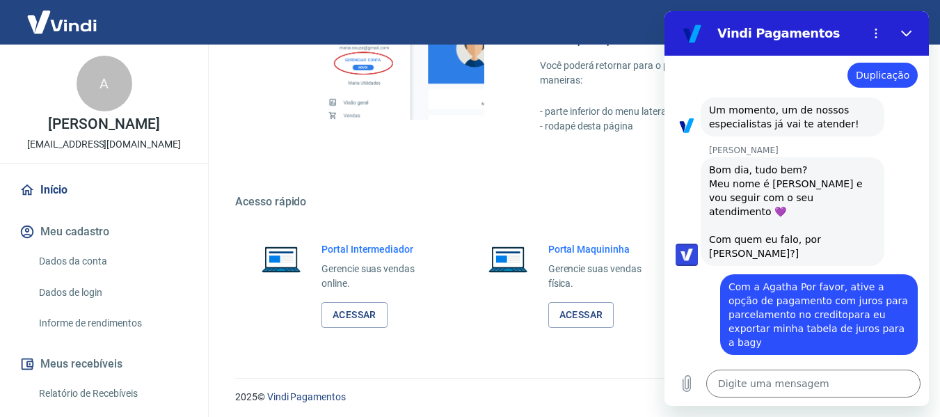
click at [785, 383] on span "Prazer, Agatha 😉️" at bounding box center [752, 388] width 87 height 11
click at [772, 383] on textarea at bounding box center [813, 383] width 214 height 28
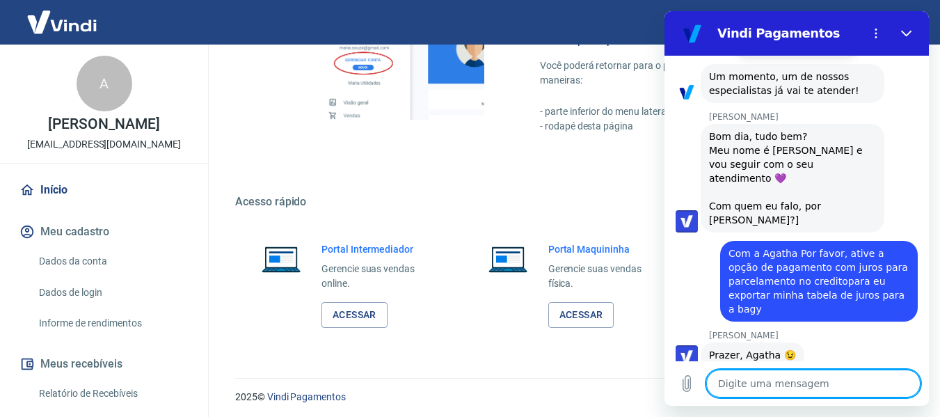
scroll to position [426, 0]
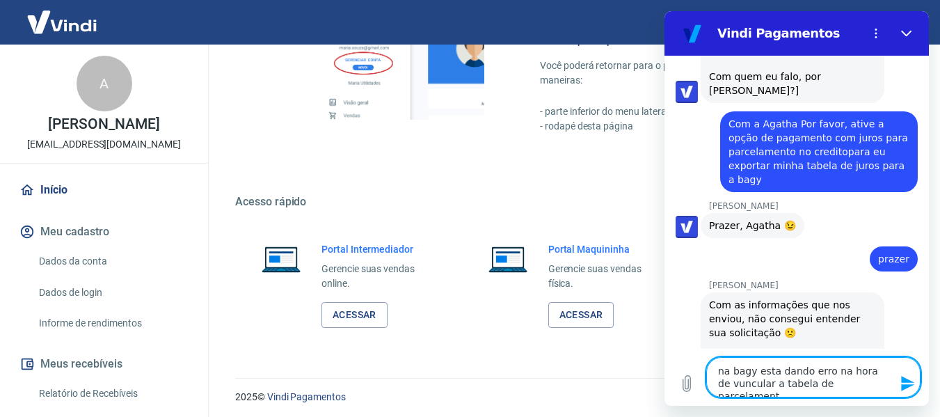
click at [876, 291] on div "Viviane Geraldi diz: Com as informações que nos enviou, não consegui entender s…" at bounding box center [802, 346] width 253 height 110
drag, startPoint x: 797, startPoint y: 387, endPoint x: 950, endPoint y: 417, distance: 155.4
click html "Vindi Pagamentos 11:15 diz: Por favor, ailite a opção de pagamento com juros pa…"
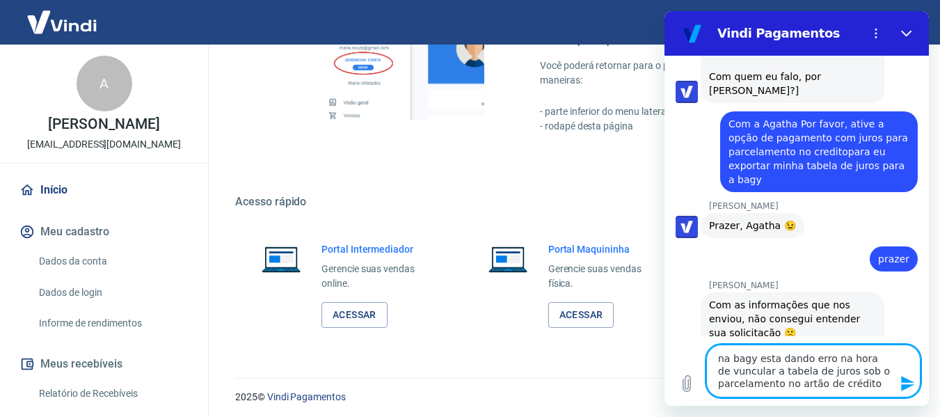
click at [793, 381] on textarea "na bagy esta dando erro na hora de vuncular a tabela de juros sob o parcelament…" at bounding box center [813, 370] width 214 height 53
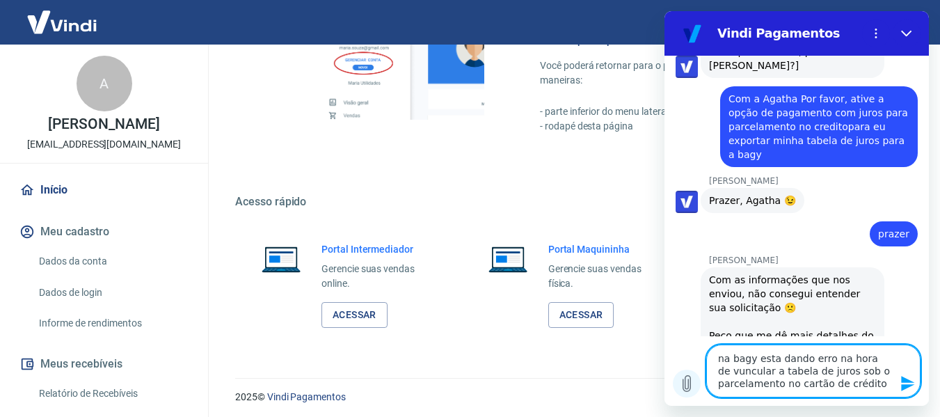
click at [694, 383] on icon "Carregar arquivo" at bounding box center [686, 383] width 17 height 17
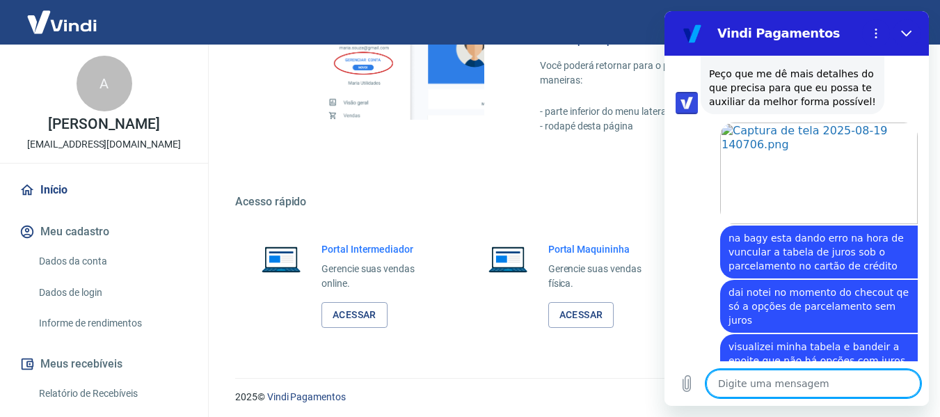
scroll to position [711, 0]
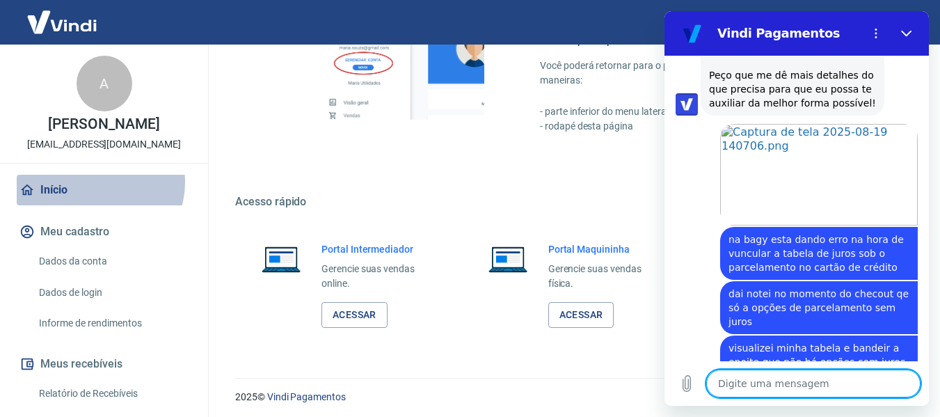
click at [97, 182] on link "Início" at bounding box center [104, 190] width 175 height 31
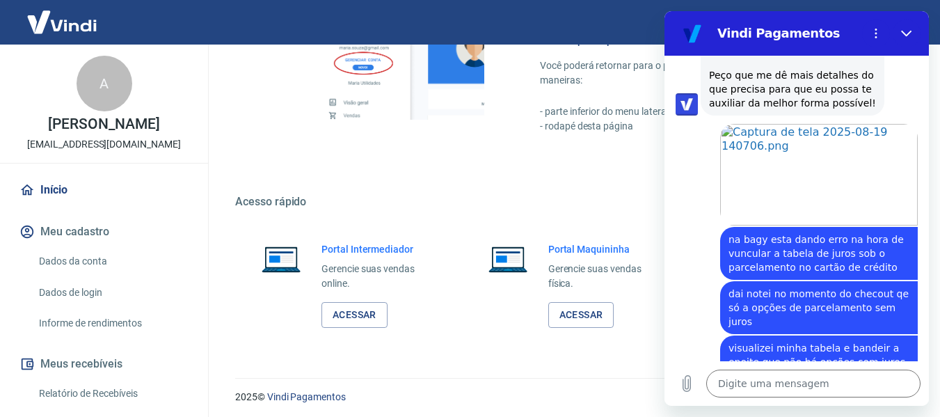
scroll to position [685, 0]
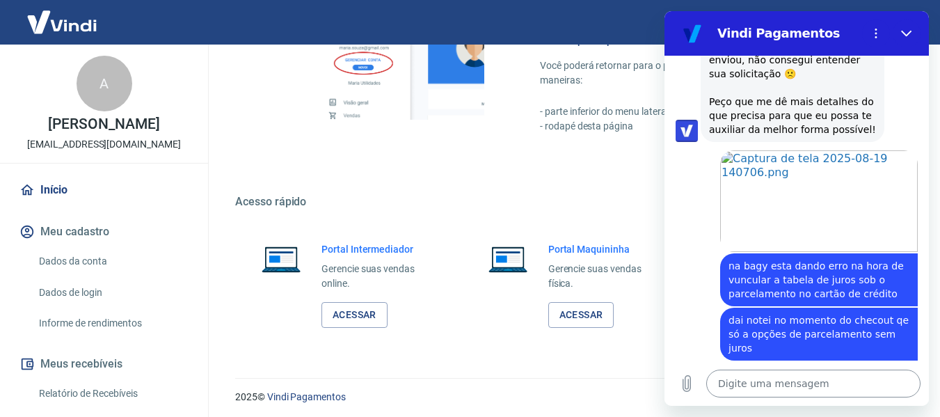
click at [786, 384] on textarea at bounding box center [813, 383] width 214 height 28
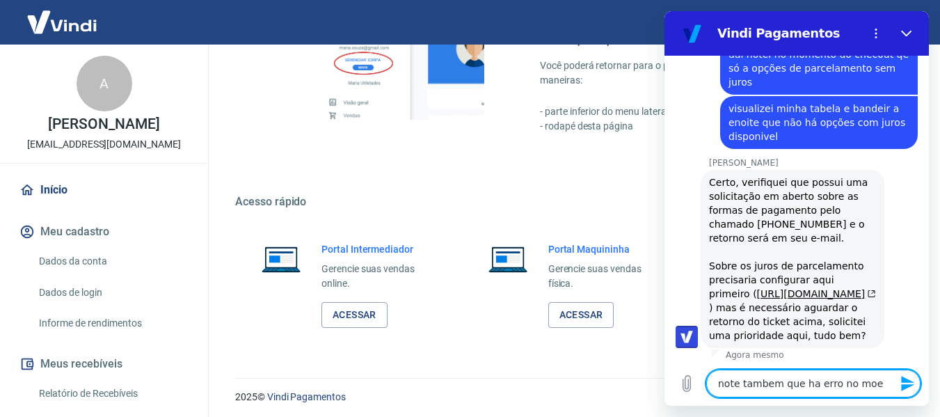
scroll to position [953, 0]
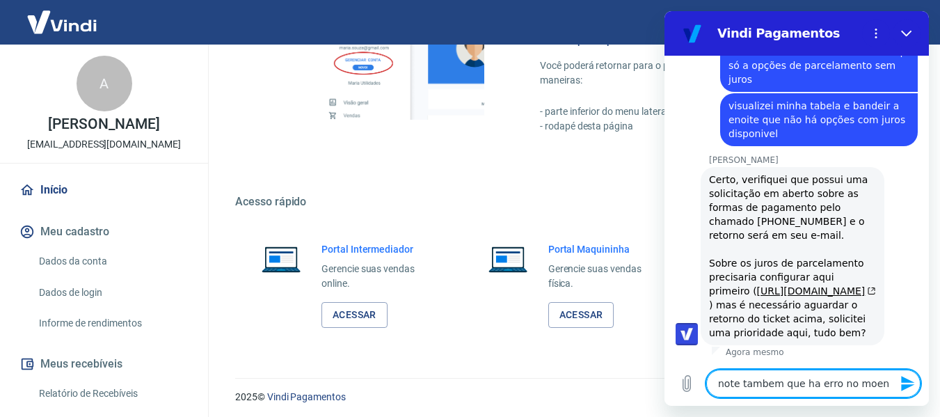
click at [786, 384] on textarea "note tambem que ha erro no moen" at bounding box center [813, 383] width 214 height 28
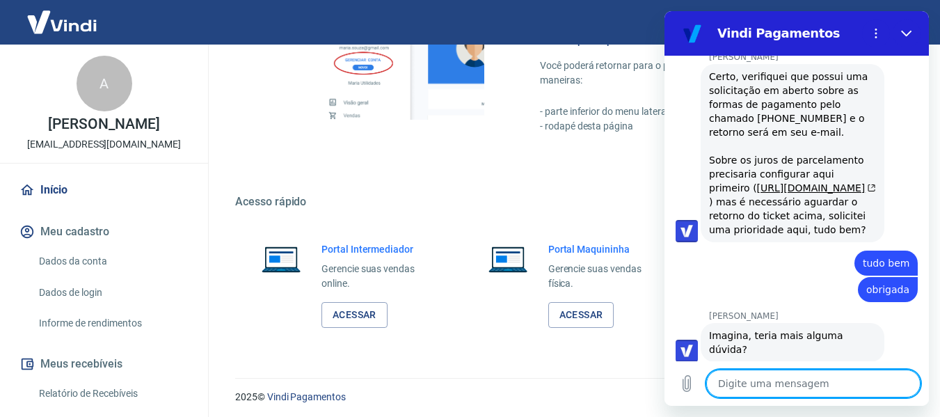
scroll to position [1059, 0]
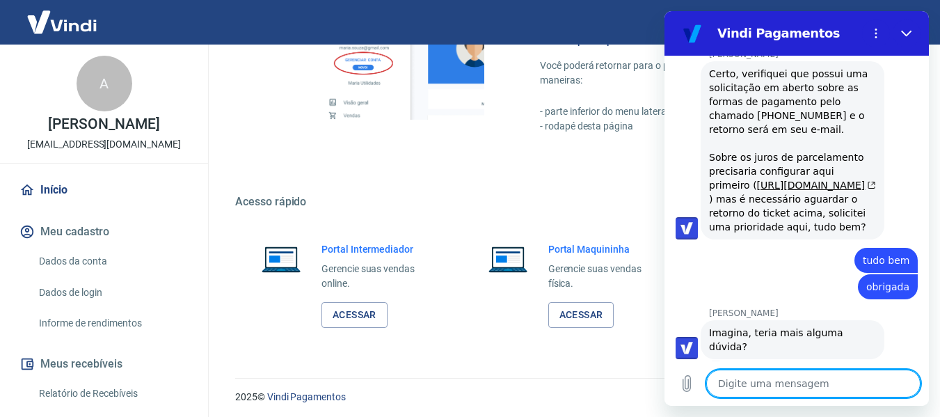
click at [751, 388] on textarea at bounding box center [813, 383] width 214 height 28
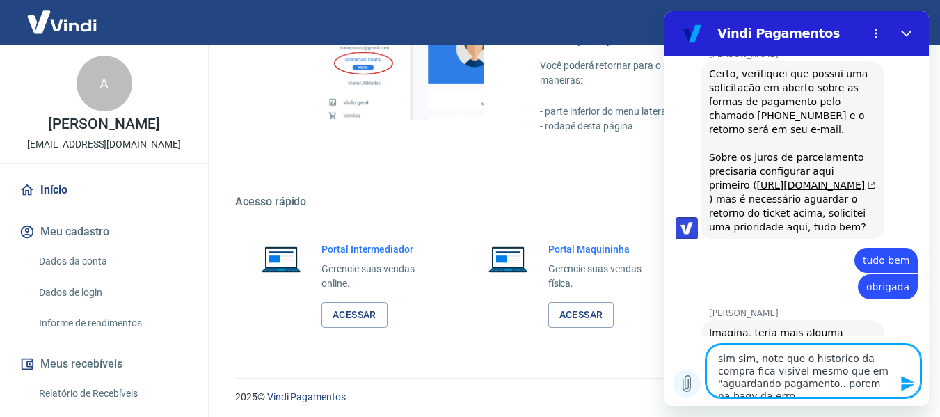
click at [678, 383] on button "Carregar arquivo" at bounding box center [687, 383] width 28 height 28
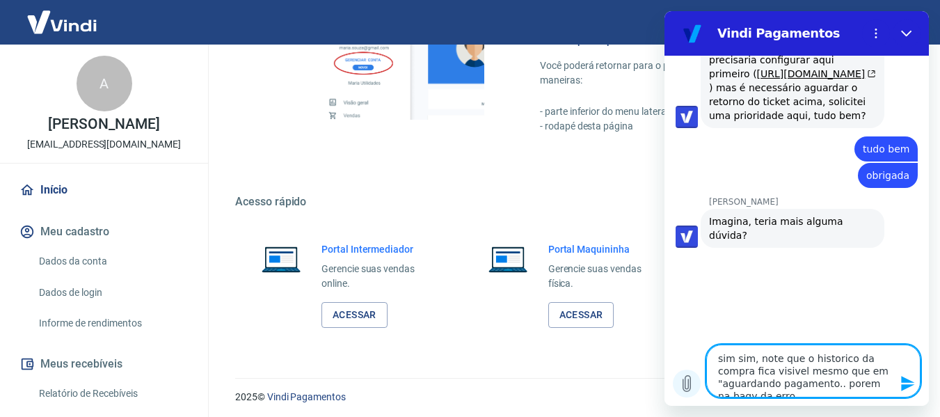
click at [681, 392] on button "Carregar arquivo" at bounding box center [687, 383] width 28 height 28
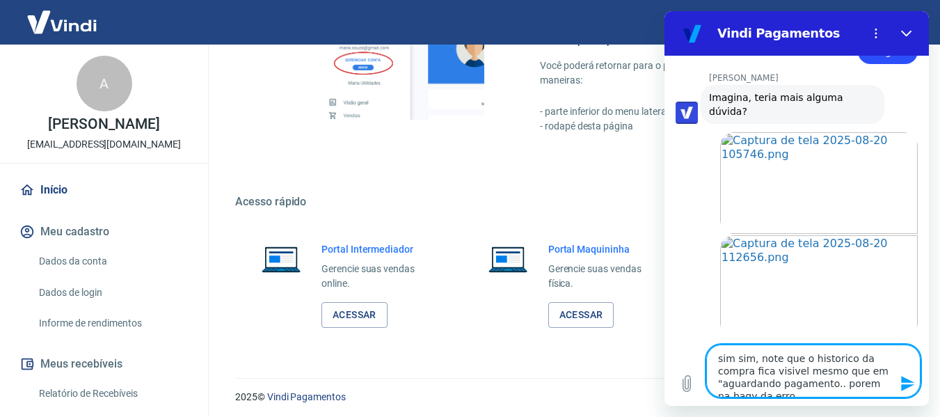
scroll to position [1297, 0]
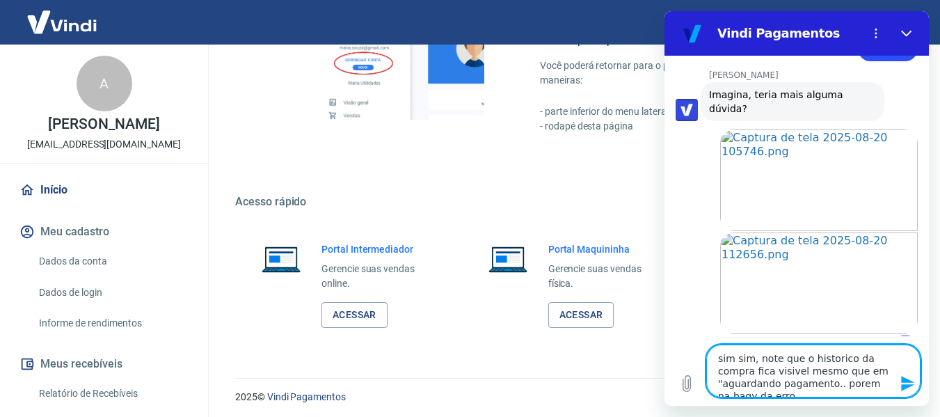
click at [908, 385] on icon "Enviar mensagem" at bounding box center [907, 383] width 13 height 15
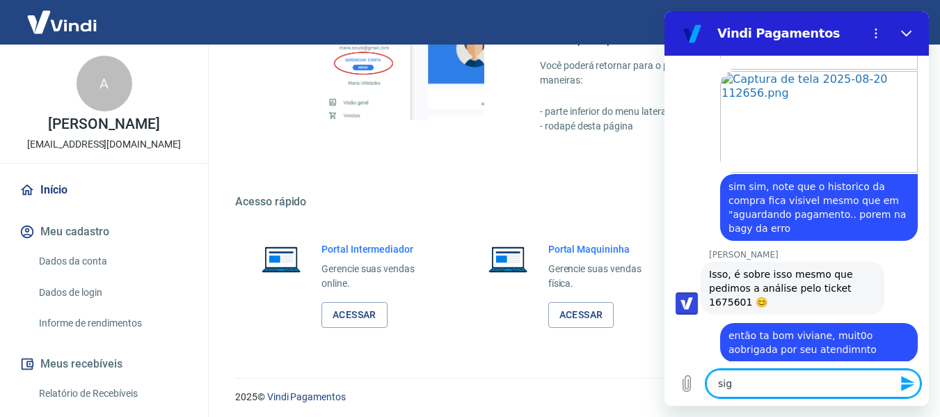
scroll to position [1461, 0]
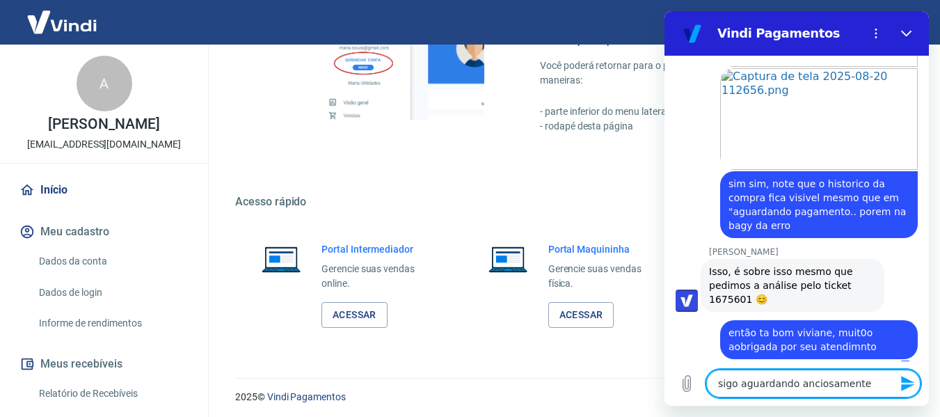
click at [819, 386] on textarea "sigo aguardando anciosamente" at bounding box center [813, 383] width 214 height 28
paste textarea "siosamente"
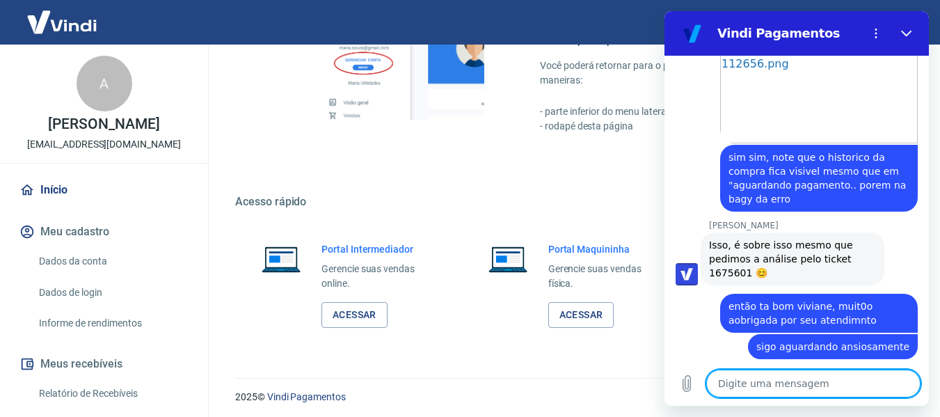
scroll to position [1561, 0]
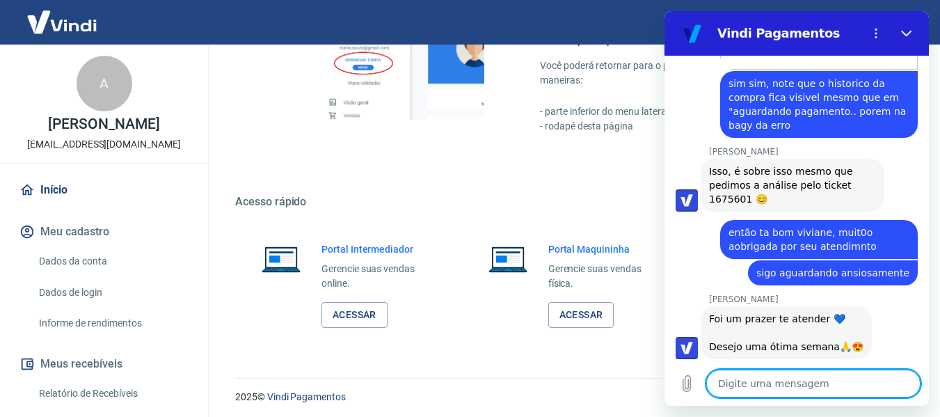
click at [795, 382] on textarea at bounding box center [813, 383] width 214 height 28
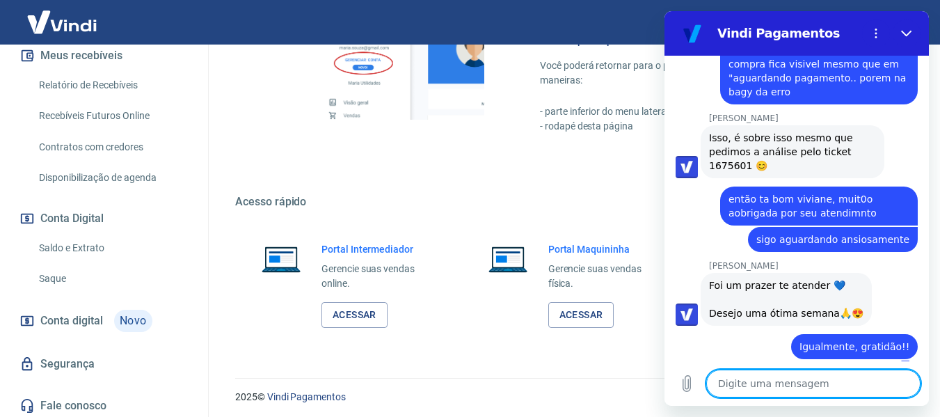
scroll to position [312, 0]
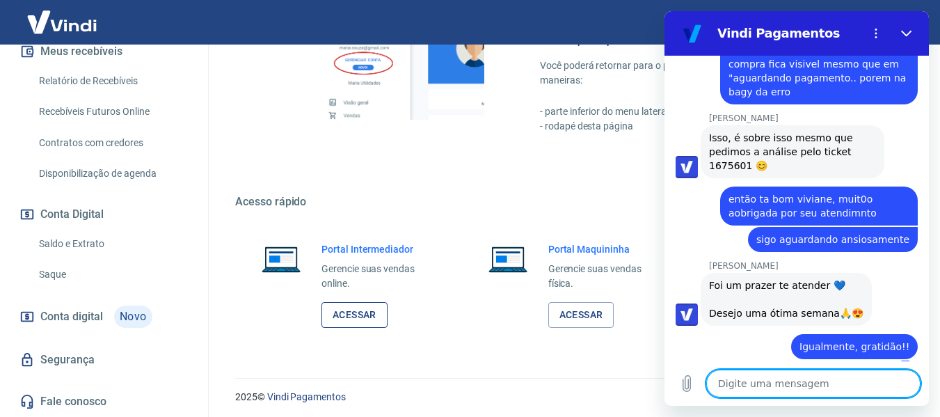
click at [367, 305] on link "Acessar" at bounding box center [354, 315] width 66 height 26
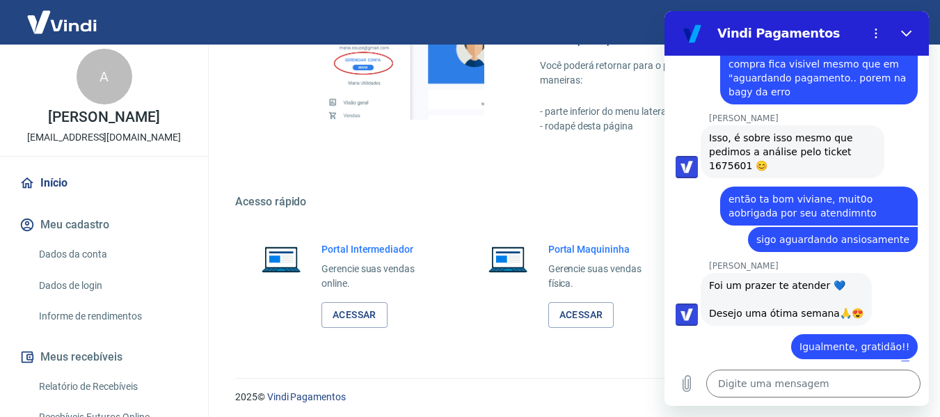
scroll to position [0, 0]
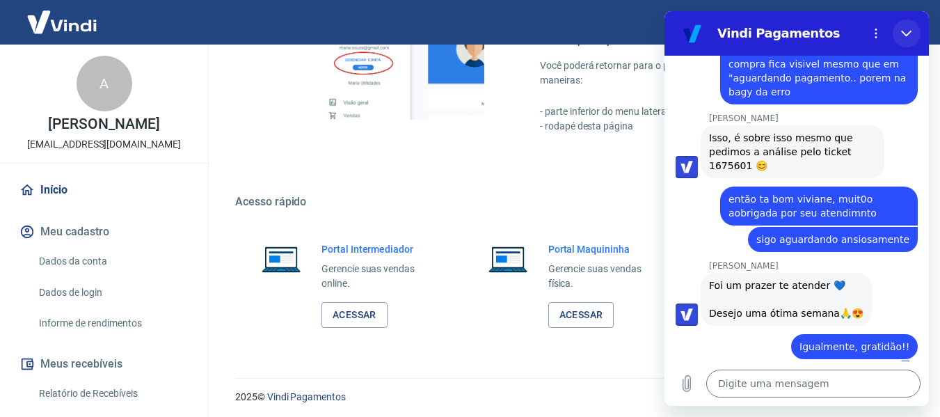
click at [898, 36] on button "Fechar" at bounding box center [907, 33] width 28 height 28
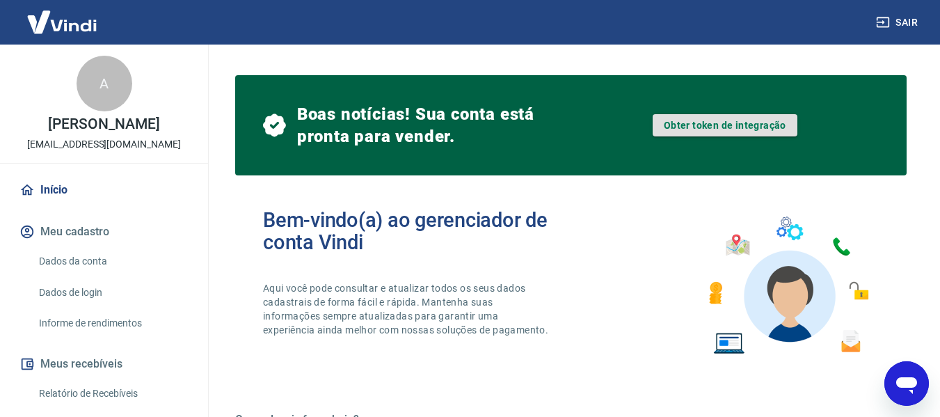
click at [751, 124] on link "Obter token de integração" at bounding box center [725, 125] width 145 height 22
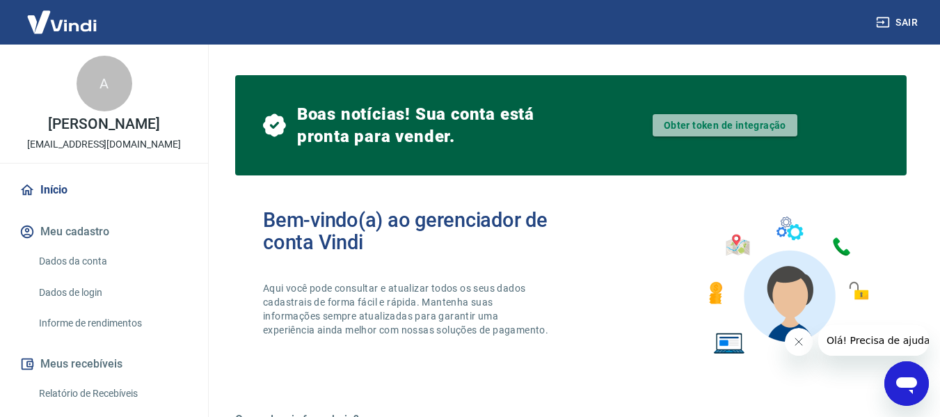
click at [692, 132] on link "Obter token de integração" at bounding box center [725, 125] width 145 height 22
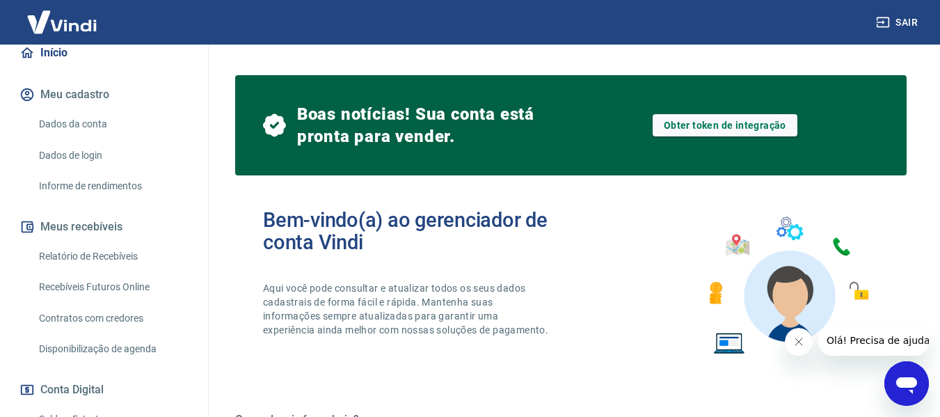
scroll to position [134, 0]
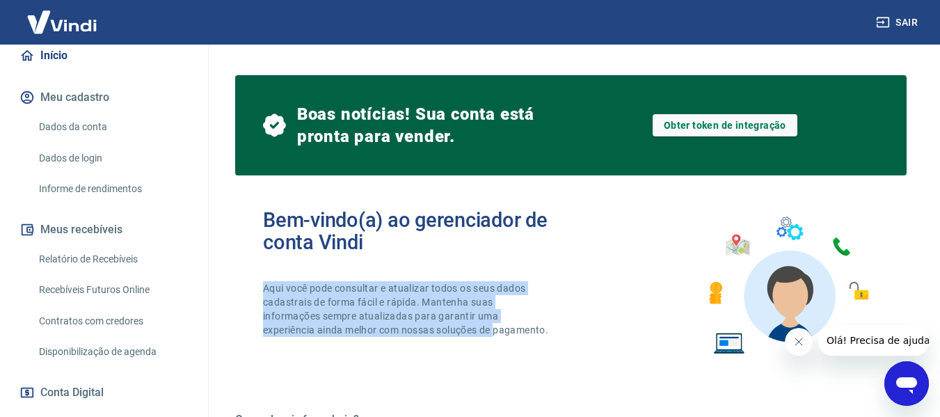
drag, startPoint x: 239, startPoint y: 269, endPoint x: 218, endPoint y: 376, distance: 109.0
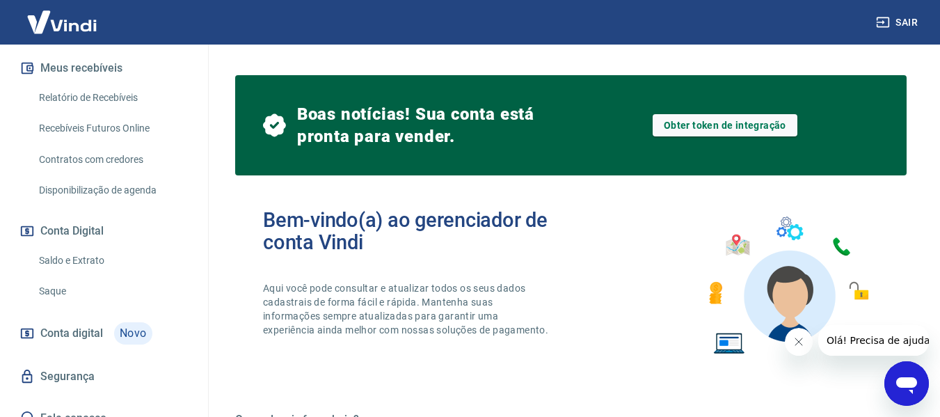
scroll to position [312, 0]
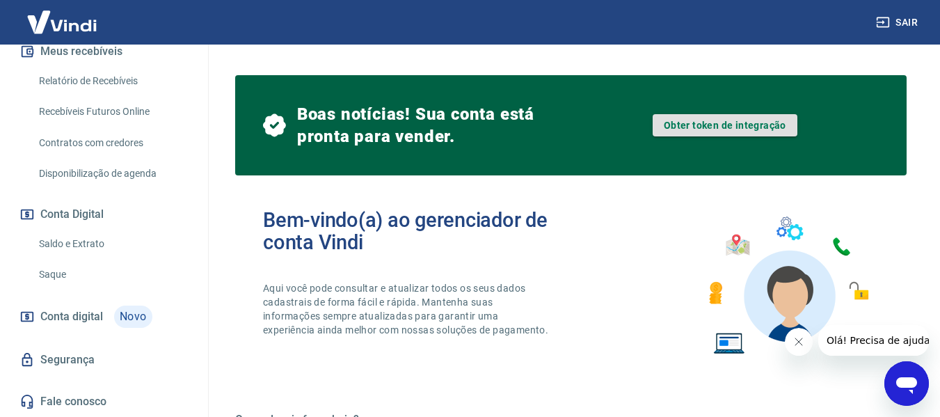
click at [760, 127] on link "Obter token de integração" at bounding box center [725, 125] width 145 height 22
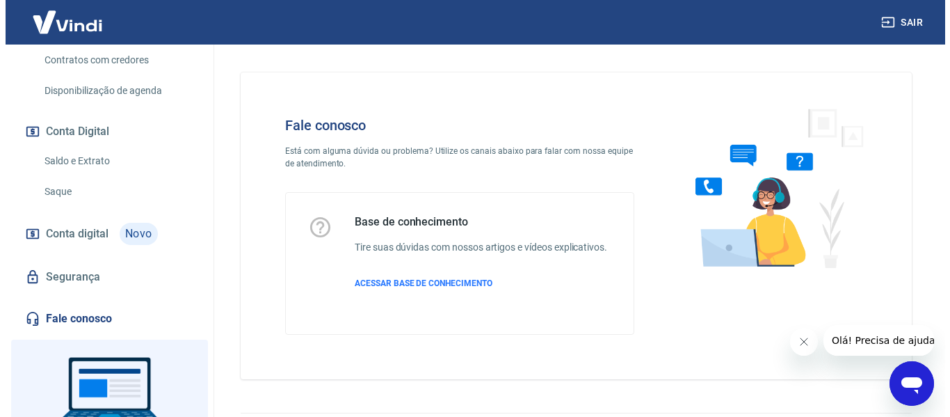
scroll to position [385, 0]
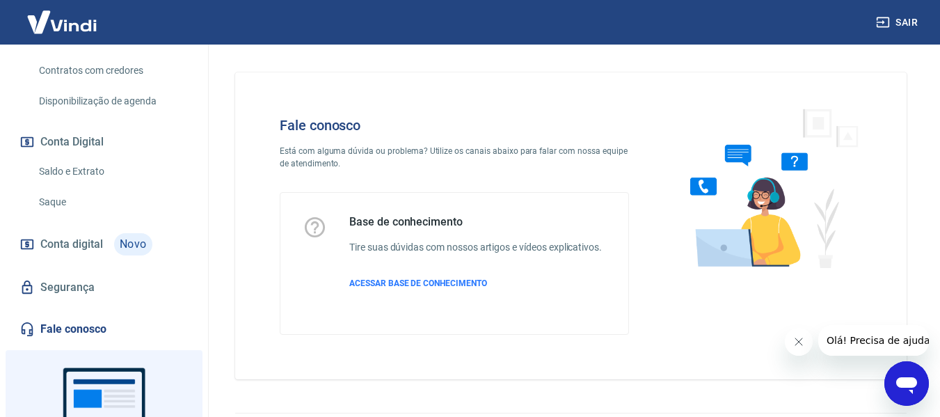
click at [120, 241] on span "Novo" at bounding box center [133, 244] width 38 height 22
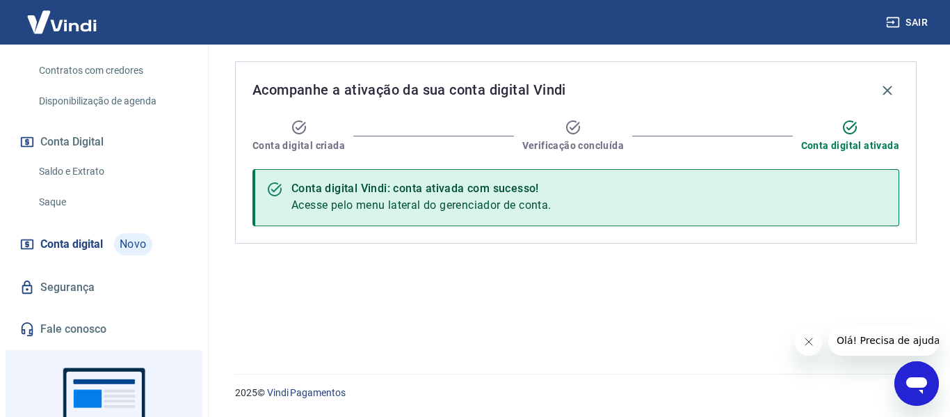
click at [510, 194] on div "Conta digital Vindi: conta ativada com sucesso!" at bounding box center [422, 188] width 260 height 17
